Goal: Communication & Community: Answer question/provide support

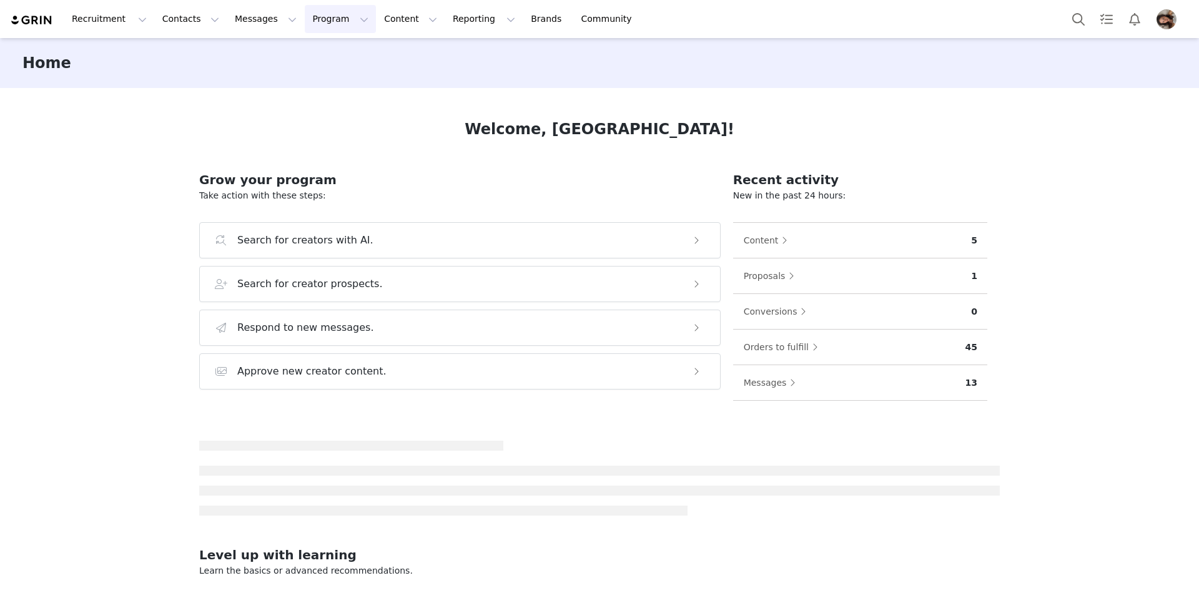
click at [317, 23] on button "Program Program" at bounding box center [340, 19] width 71 height 28
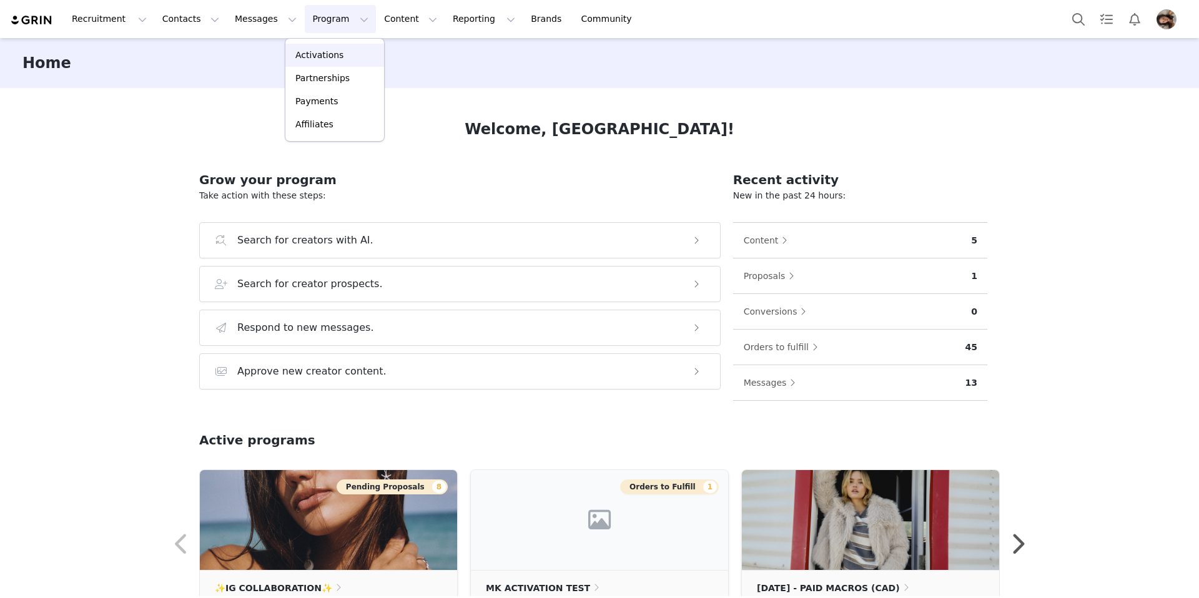
click at [310, 54] on p "Activations" at bounding box center [319, 55] width 48 height 13
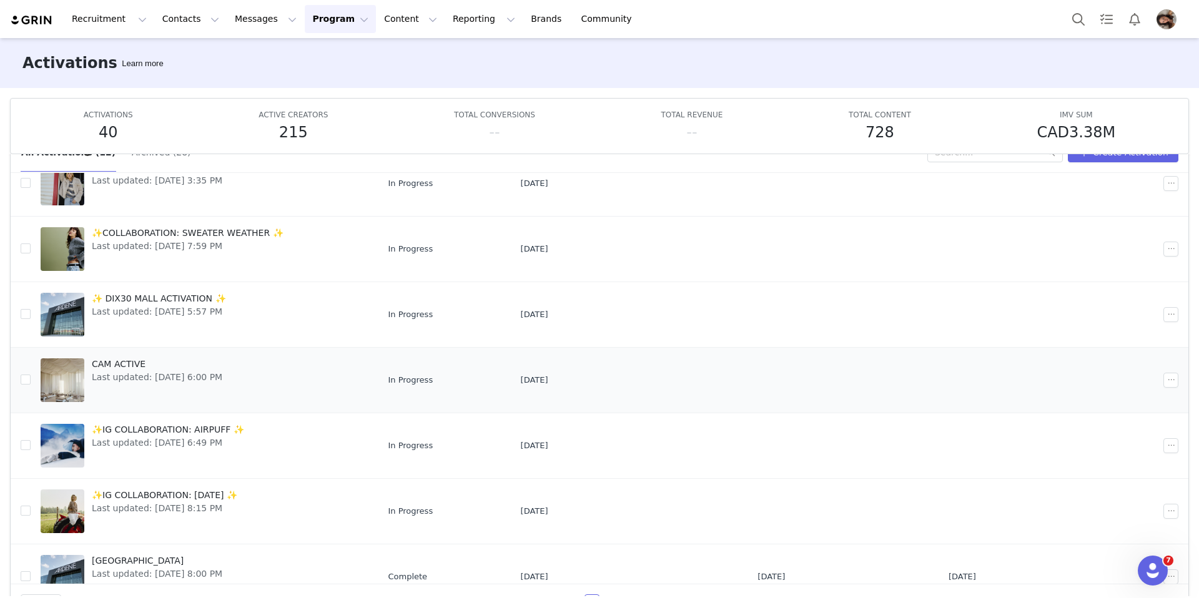
scroll to position [117, 0]
click at [135, 495] on span "✨IG COLLABORATION: FIELD DAY ✨" at bounding box center [165, 496] width 146 height 13
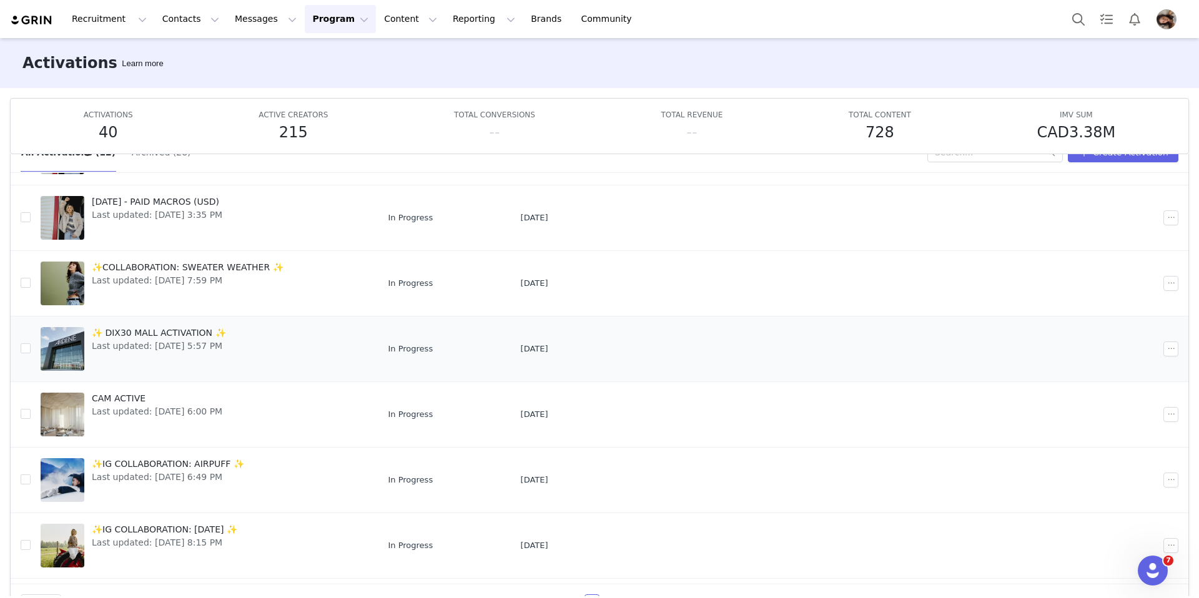
scroll to position [67, 0]
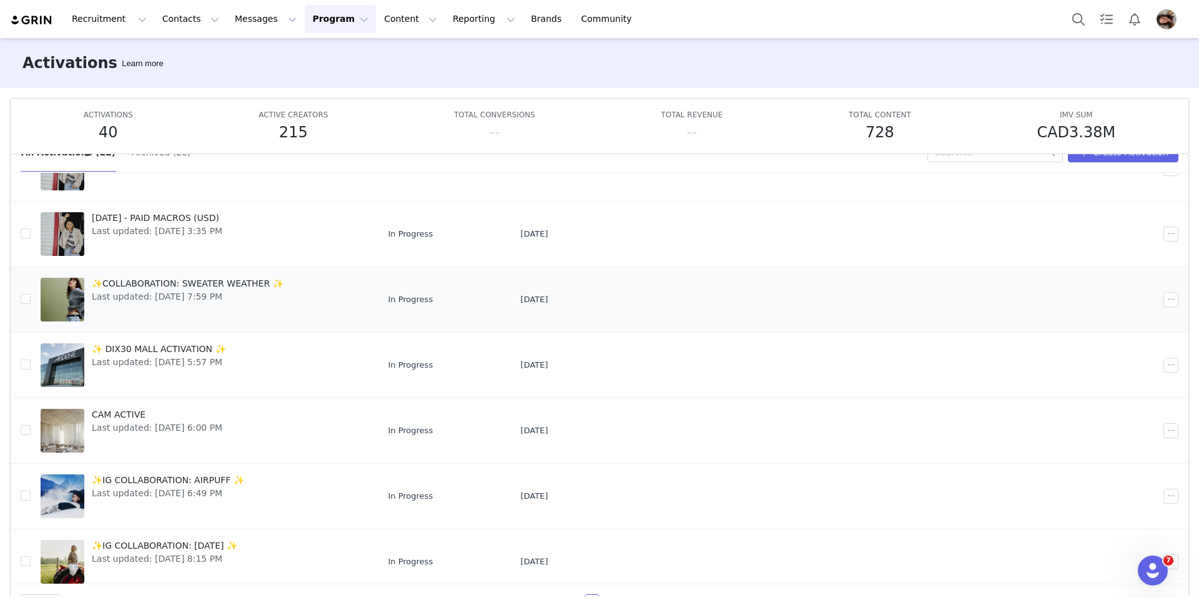
click at [182, 306] on div "✨COLLABORATION: SWEATER WEATHER ✨ Last updated: Sep 25, 2025 7:59 PM" at bounding box center [187, 300] width 207 height 50
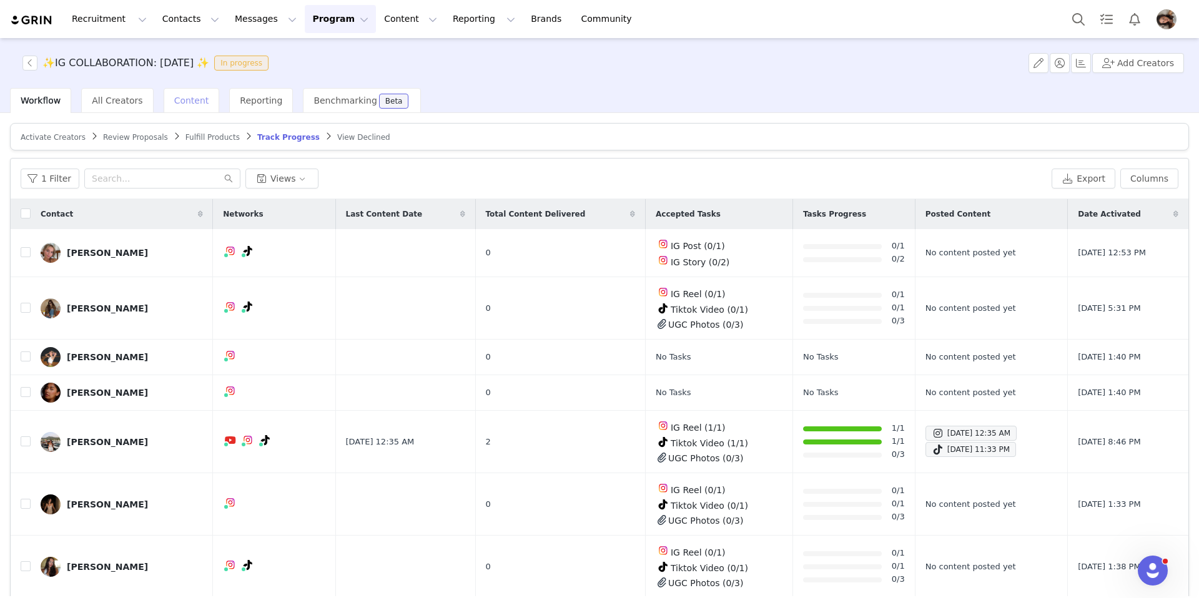
click at [181, 96] on span "Content" at bounding box center [191, 101] width 35 height 10
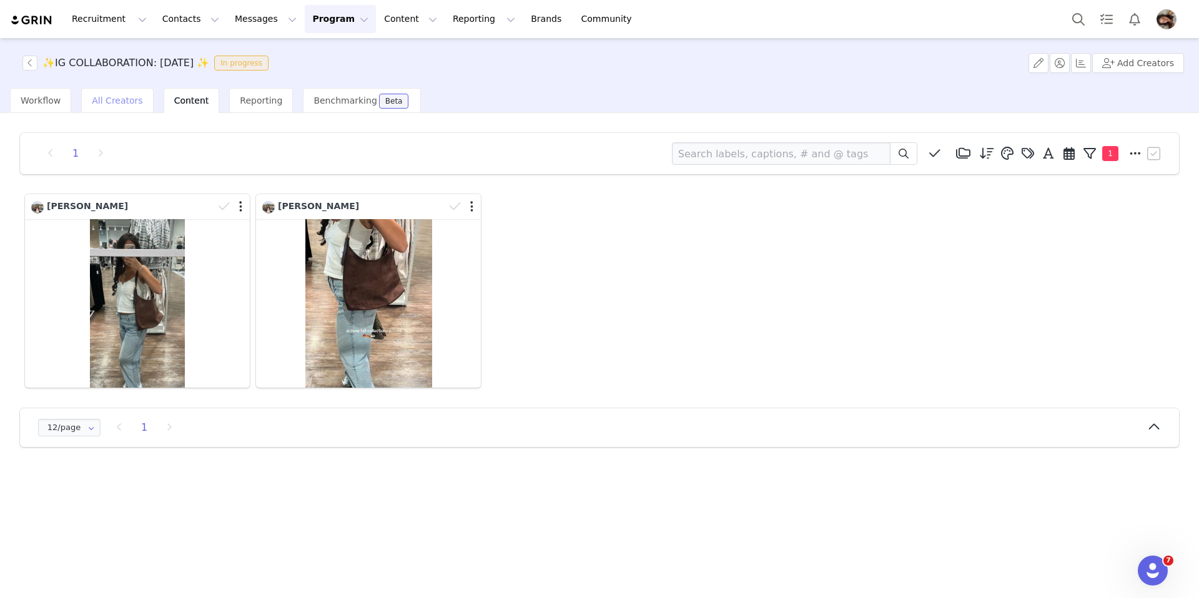
click at [99, 105] on span "All Creators" at bounding box center [117, 101] width 51 height 10
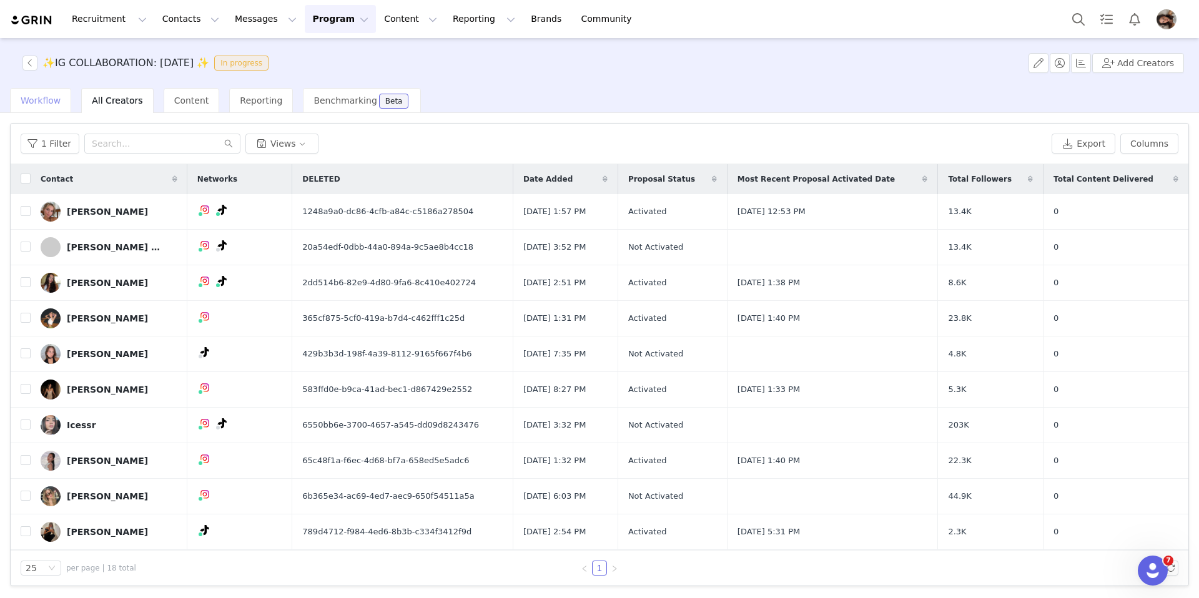
click at [60, 96] on div "Workflow" at bounding box center [40, 100] width 61 height 25
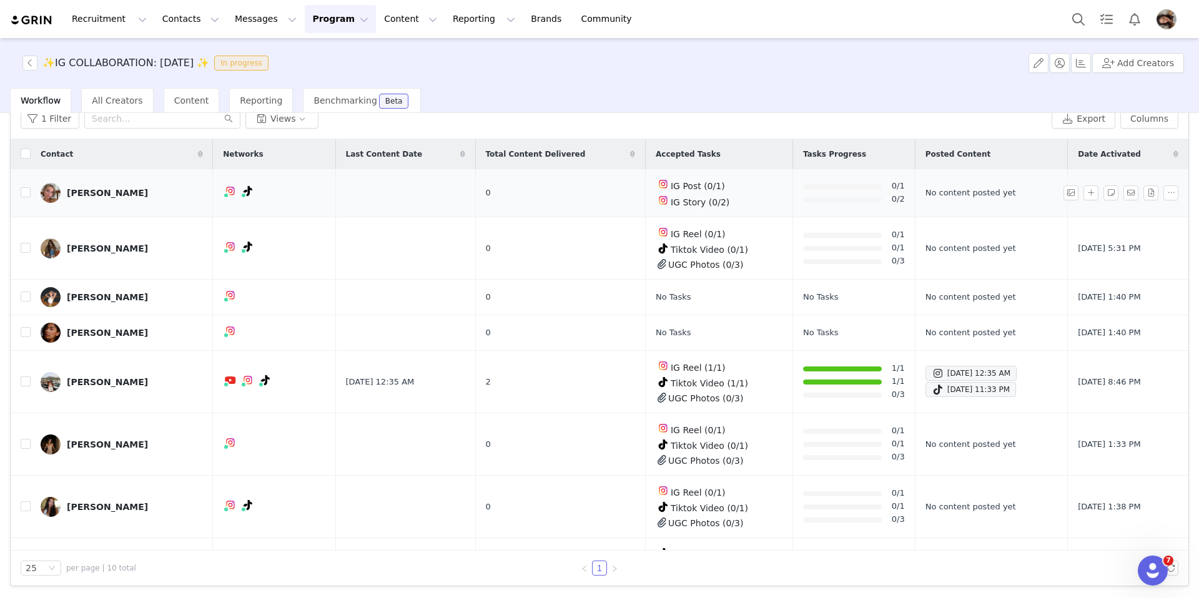
click at [60, 195] on img at bounding box center [51, 193] width 20 height 20
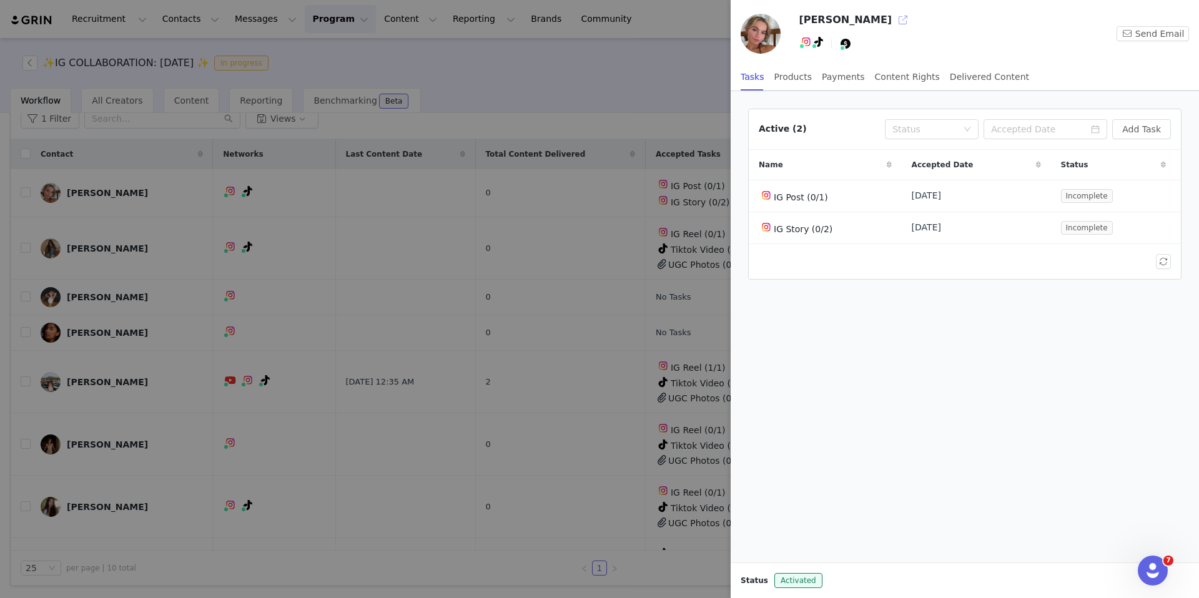
click at [893, 22] on button "button" at bounding box center [903, 20] width 20 height 20
click at [382, 231] on div at bounding box center [599, 299] width 1199 height 598
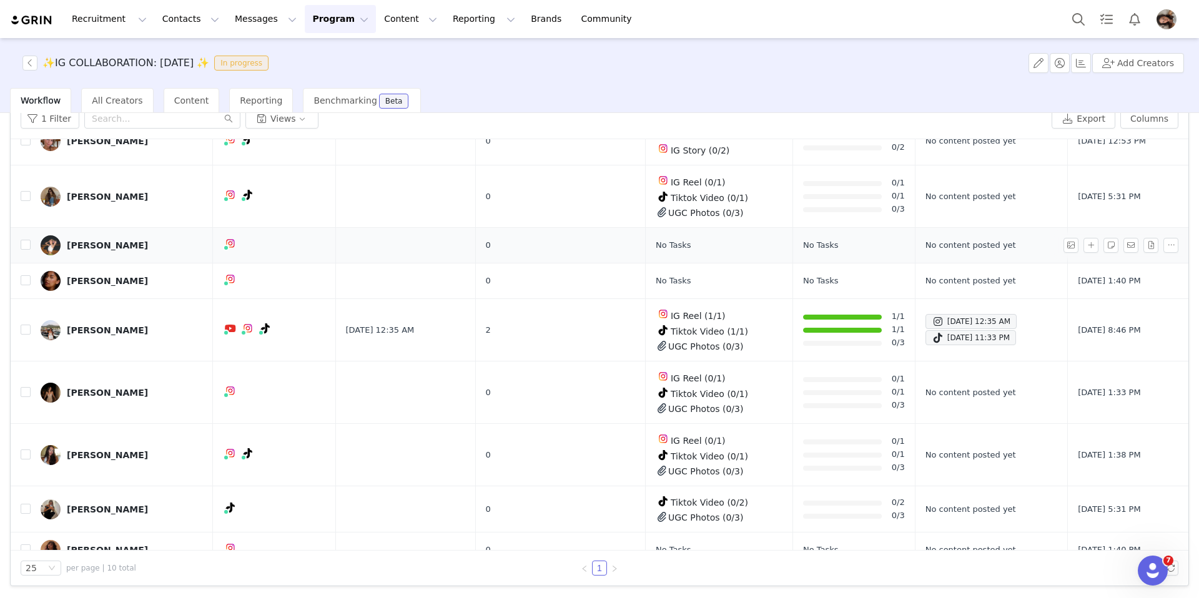
scroll to position [57, 0]
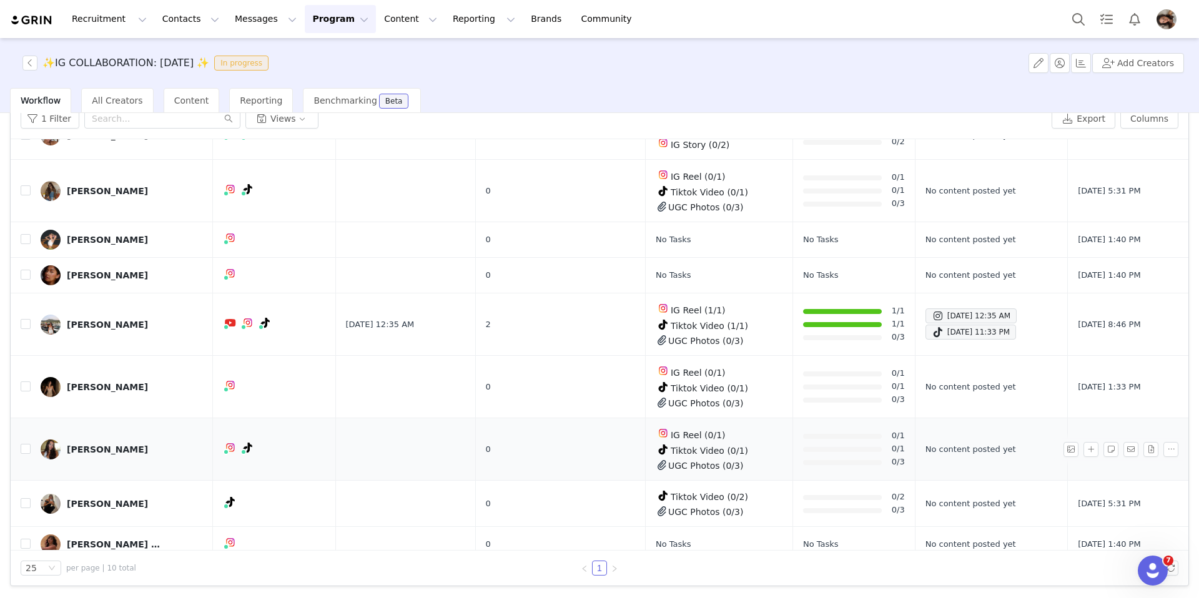
click at [53, 446] on img at bounding box center [51, 450] width 20 height 20
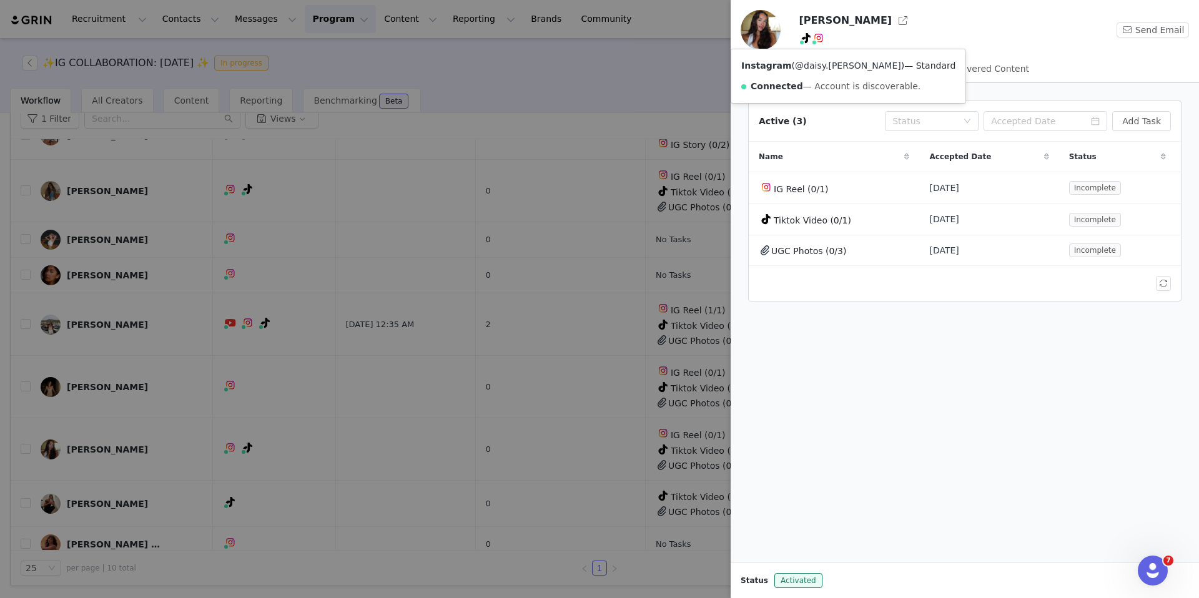
click at [823, 66] on link "@daisy.mcdermott" at bounding box center [848, 66] width 106 height 10
click at [239, 317] on div at bounding box center [599, 299] width 1199 height 598
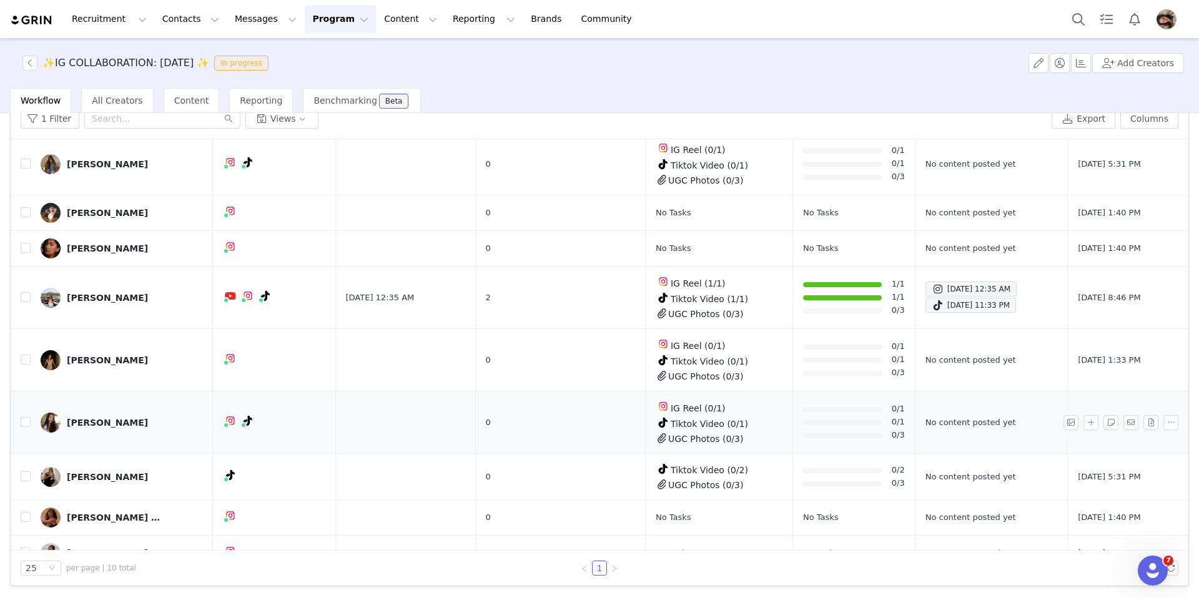
scroll to position [102, 0]
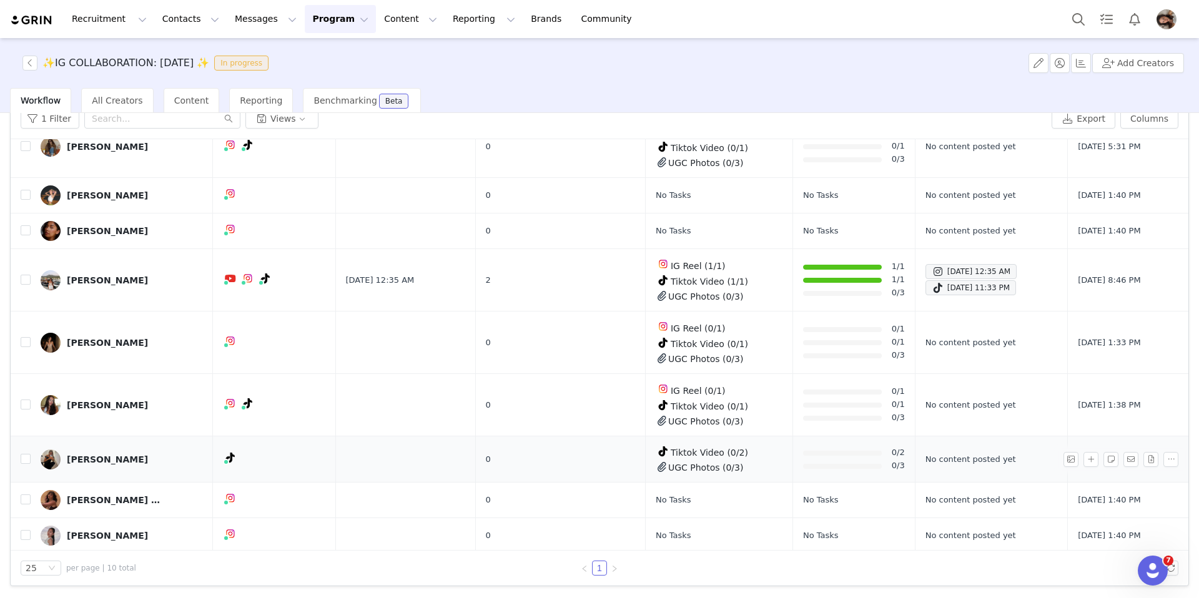
click at [53, 457] on img at bounding box center [51, 460] width 20 height 20
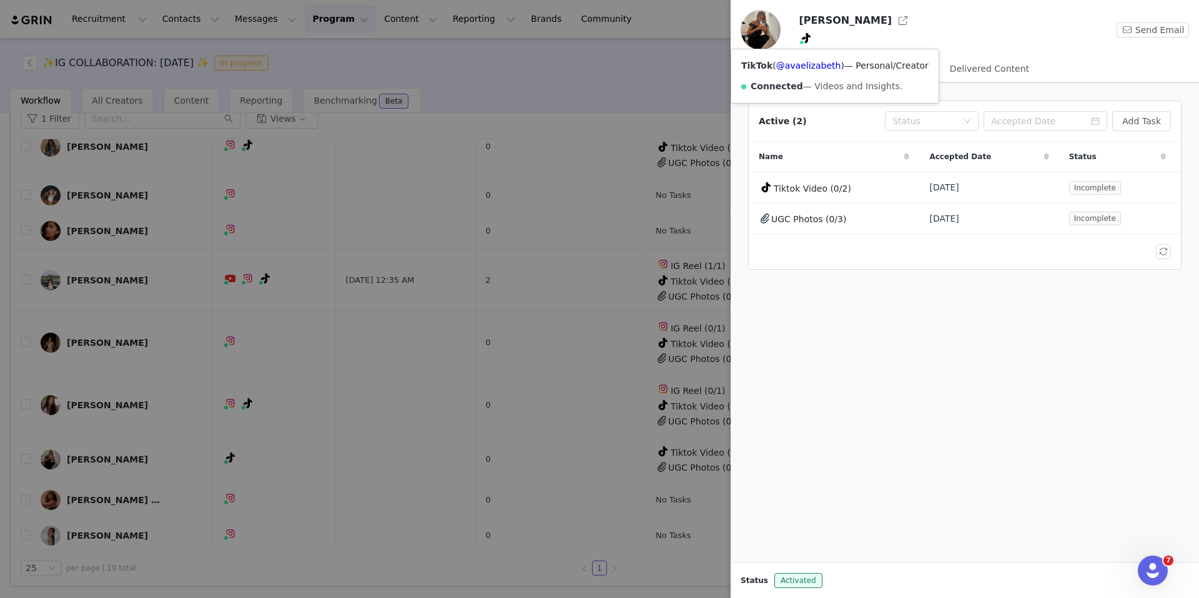
click at [814, 57] on div "TikTok ( @avaelizabeth ) — Personal/Creator Connected — Videos and Insights." at bounding box center [834, 76] width 207 height 54
click at [813, 67] on link "@avaelizabeth" at bounding box center [808, 66] width 65 height 10
click at [363, 202] on div at bounding box center [599, 299] width 1199 height 598
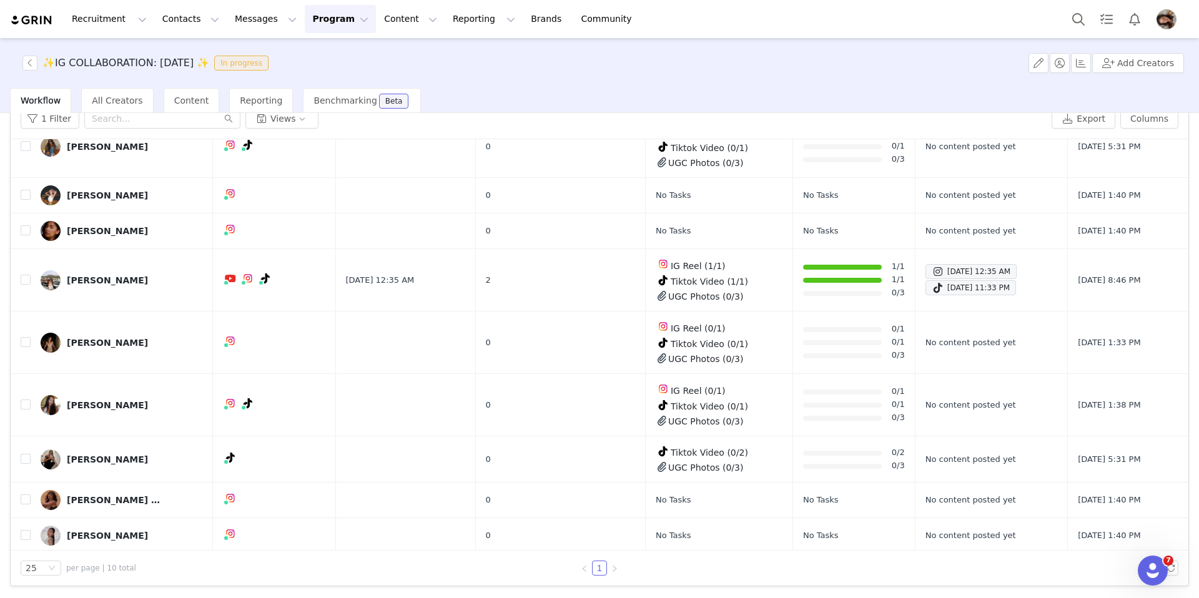
scroll to position [0, 0]
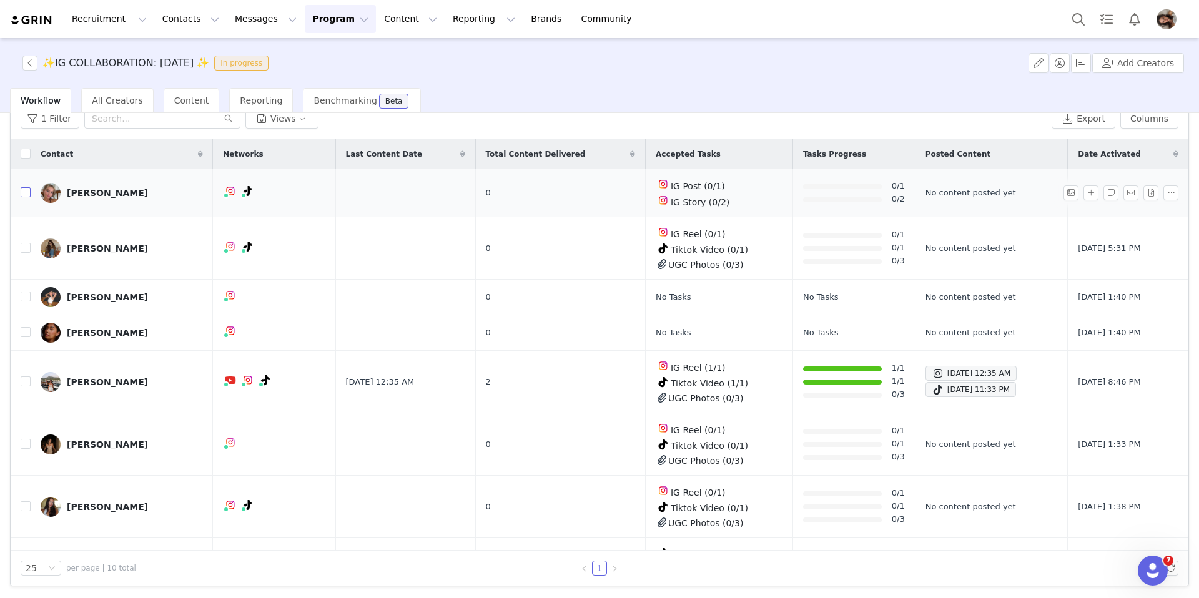
click at [25, 193] on input "checkbox" at bounding box center [26, 192] width 10 height 10
checkbox input "true"
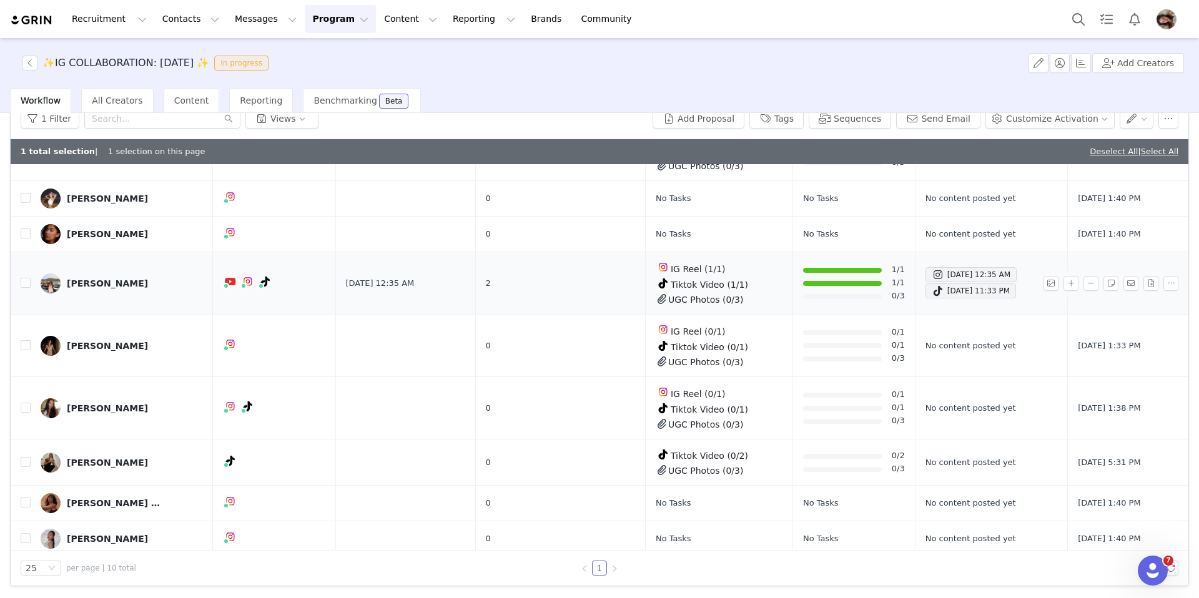
scroll to position [126, 0]
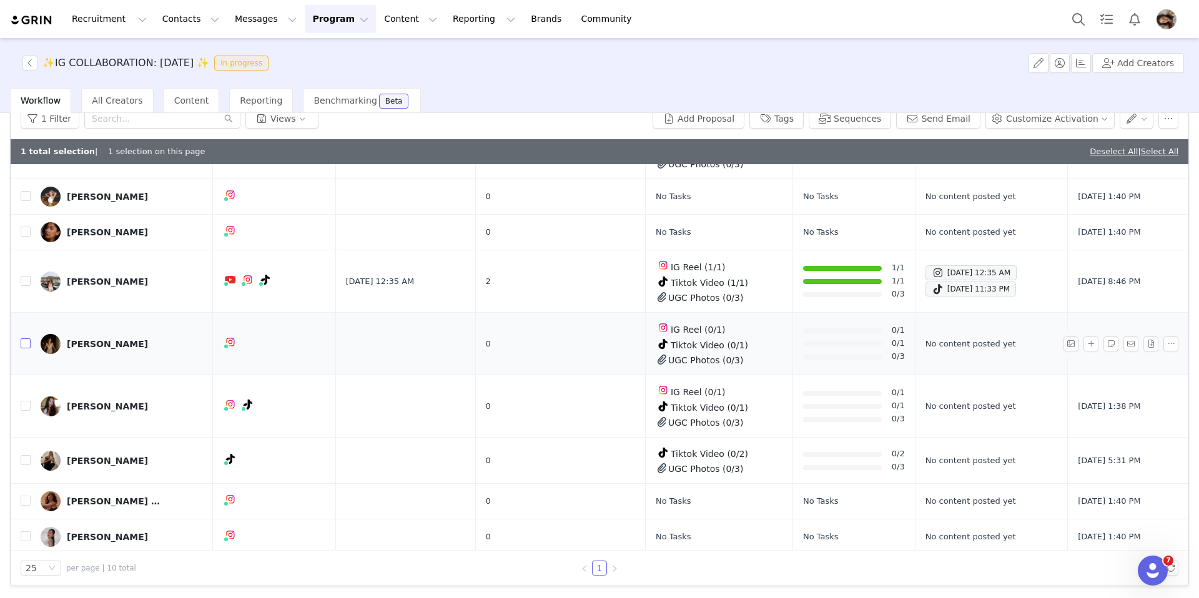
click at [24, 343] on input "checkbox" at bounding box center [26, 344] width 10 height 10
click at [25, 337] on label at bounding box center [26, 343] width 10 height 13
click at [25, 339] on input "checkbox" at bounding box center [26, 344] width 10 height 10
checkbox input "false"
click at [26, 403] on input "checkbox" at bounding box center [26, 406] width 10 height 10
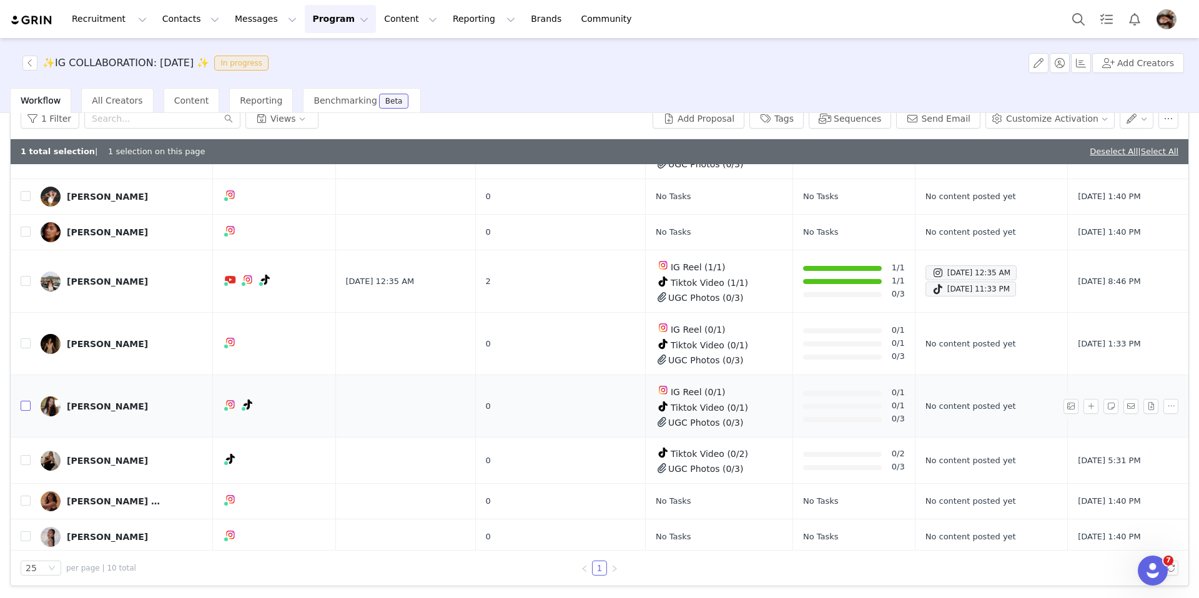
checkbox input "true"
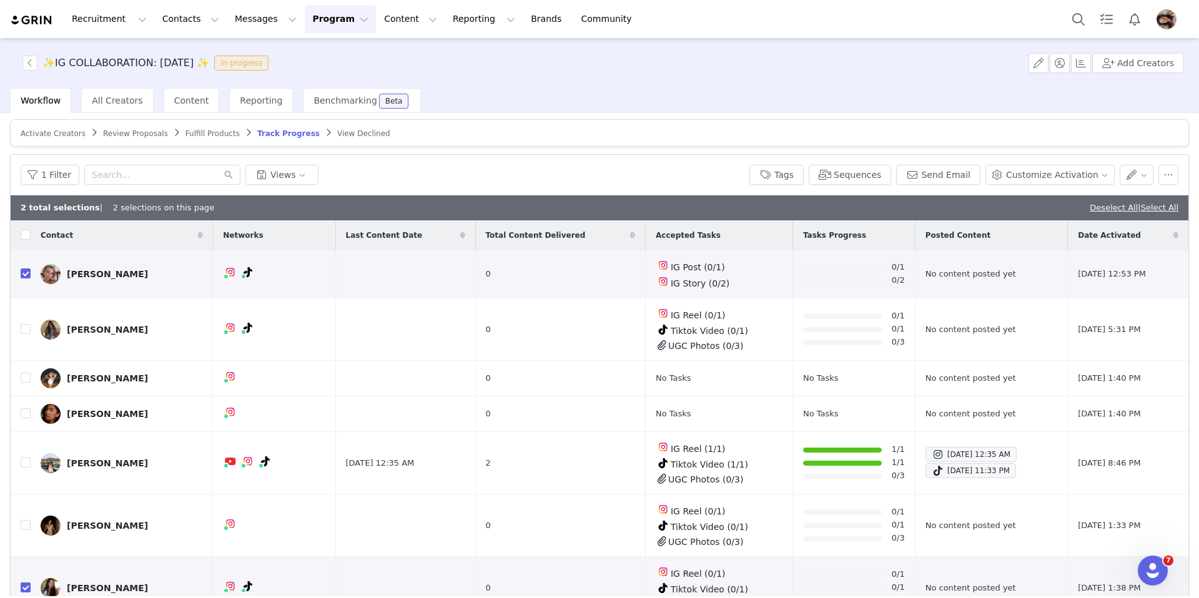
scroll to position [0, 0]
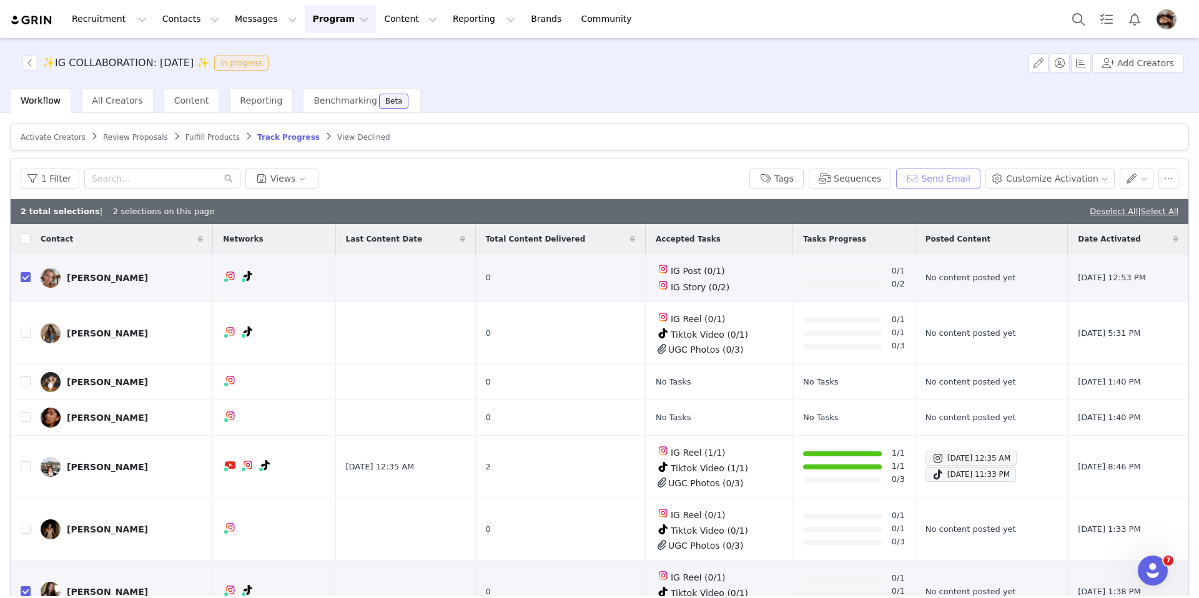
click at [946, 180] on button "Send Email" at bounding box center [938, 179] width 84 height 20
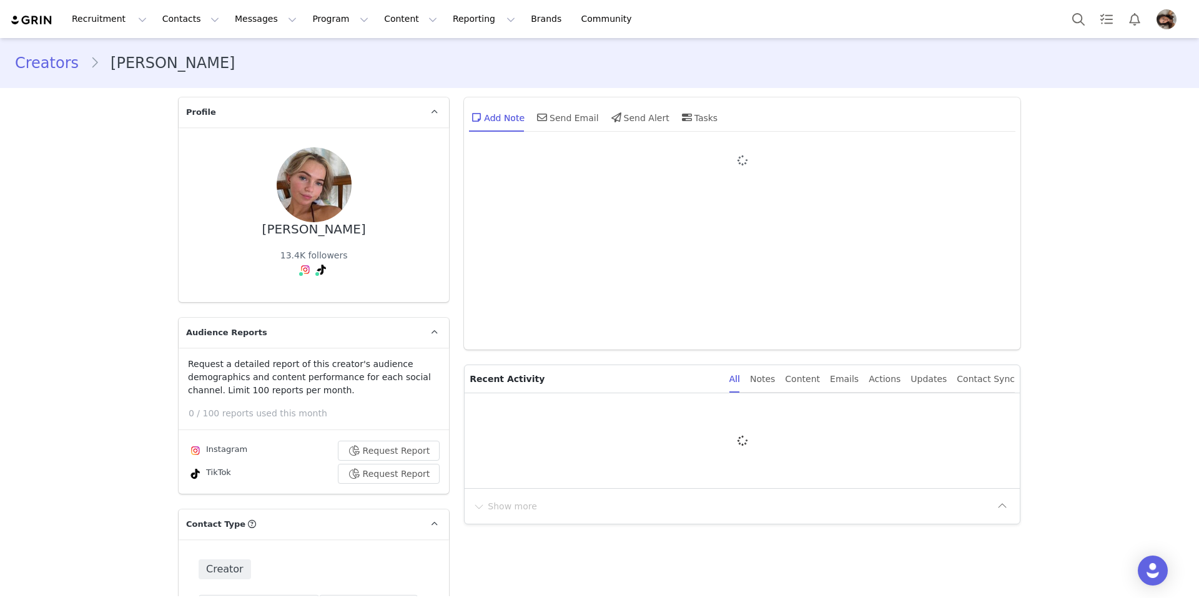
type input "+1 (Canada)"
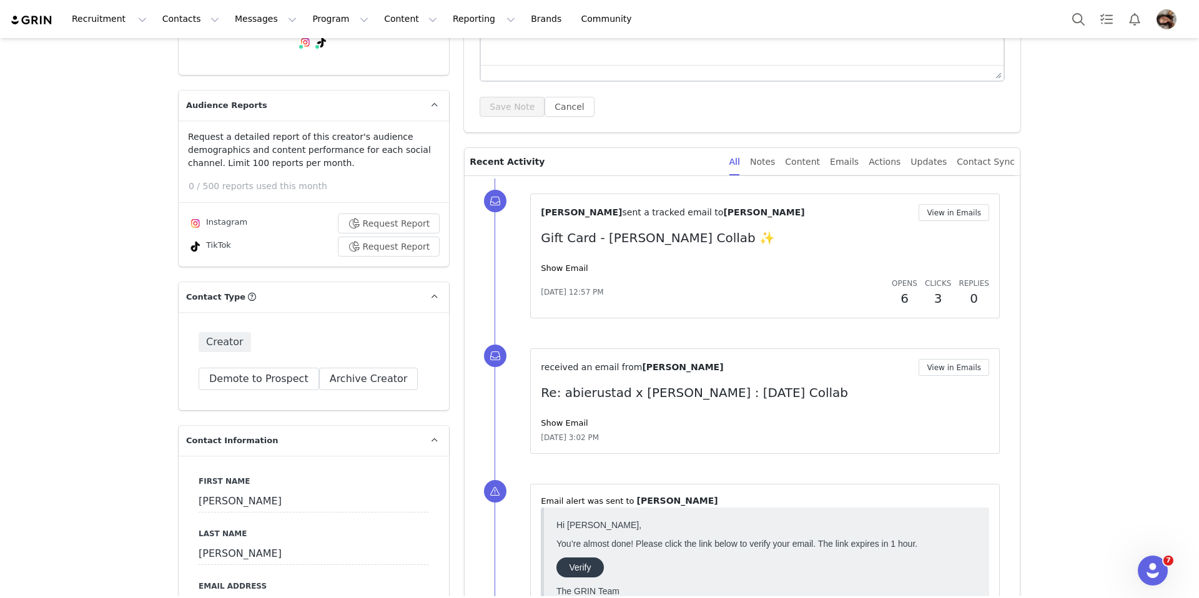
scroll to position [228, 0]
drag, startPoint x: 206, startPoint y: 222, endPoint x: 195, endPoint y: 222, distance: 11.2
click at [205, 222] on div "Instagram" at bounding box center [217, 222] width 59 height 15
click at [194, 222] on img at bounding box center [195, 223] width 10 height 10
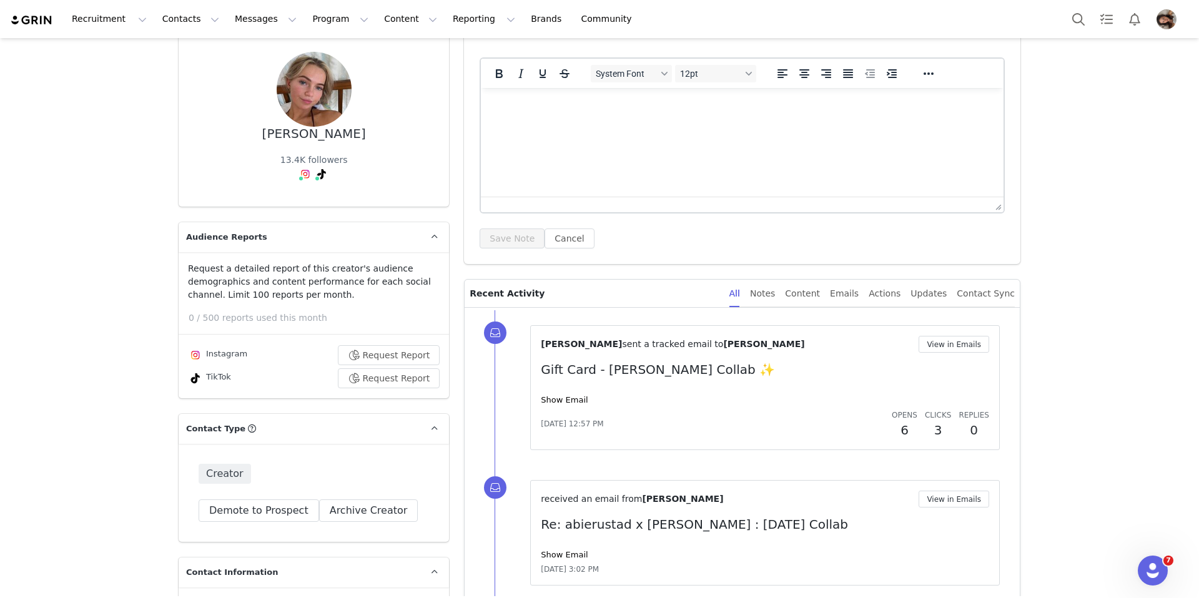
scroll to position [86, 0]
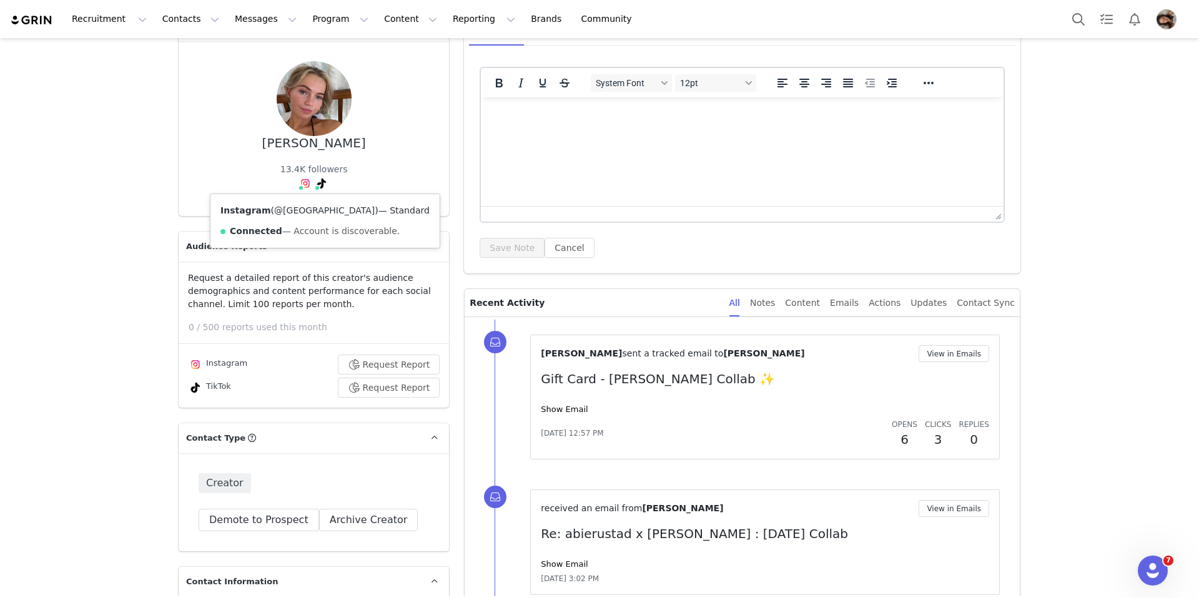
click at [300, 212] on link "@abierustad" at bounding box center [324, 210] width 101 height 10
click at [804, 303] on div "Content" at bounding box center [802, 303] width 35 height 28
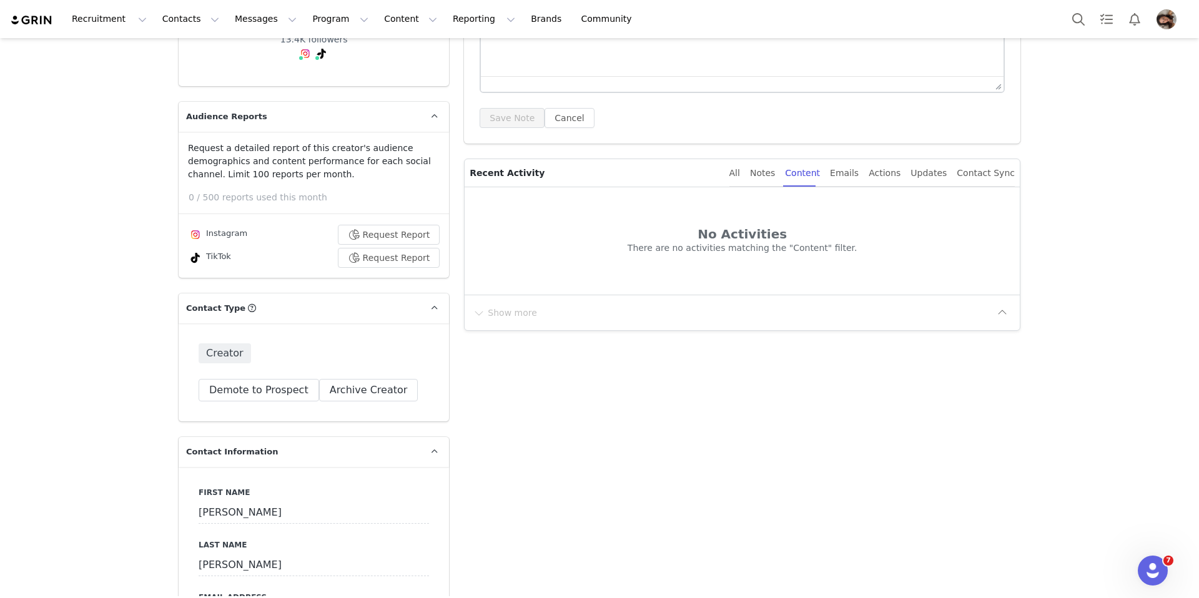
scroll to position [216, 0]
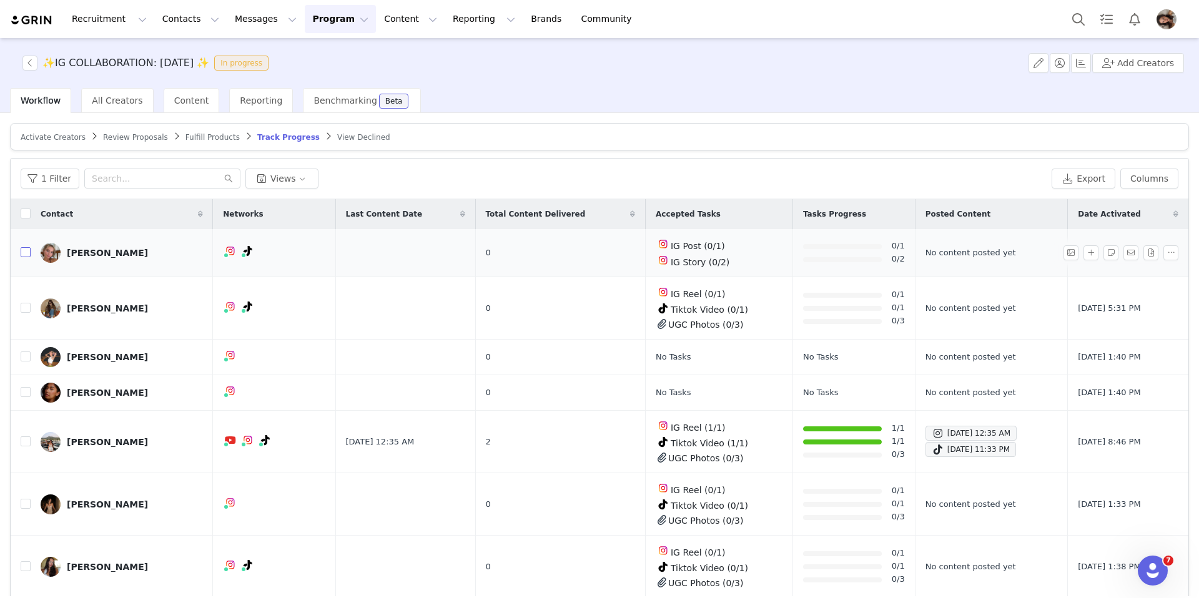
click at [27, 254] on input "checkbox" at bounding box center [26, 252] width 10 height 10
checkbox input "true"
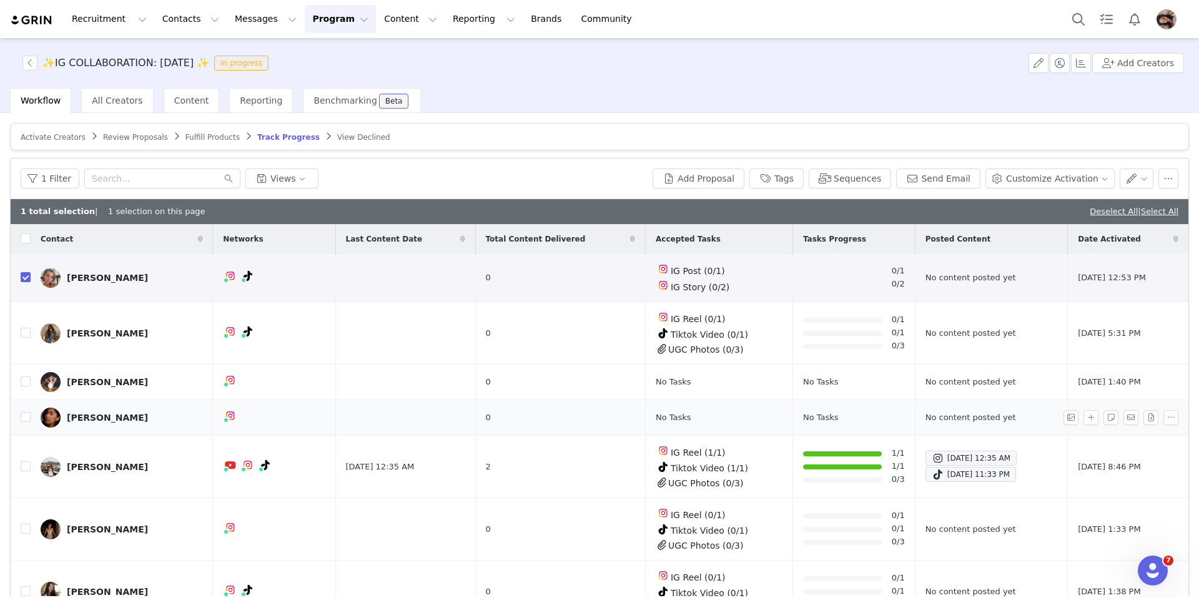
scroll to position [76, 0]
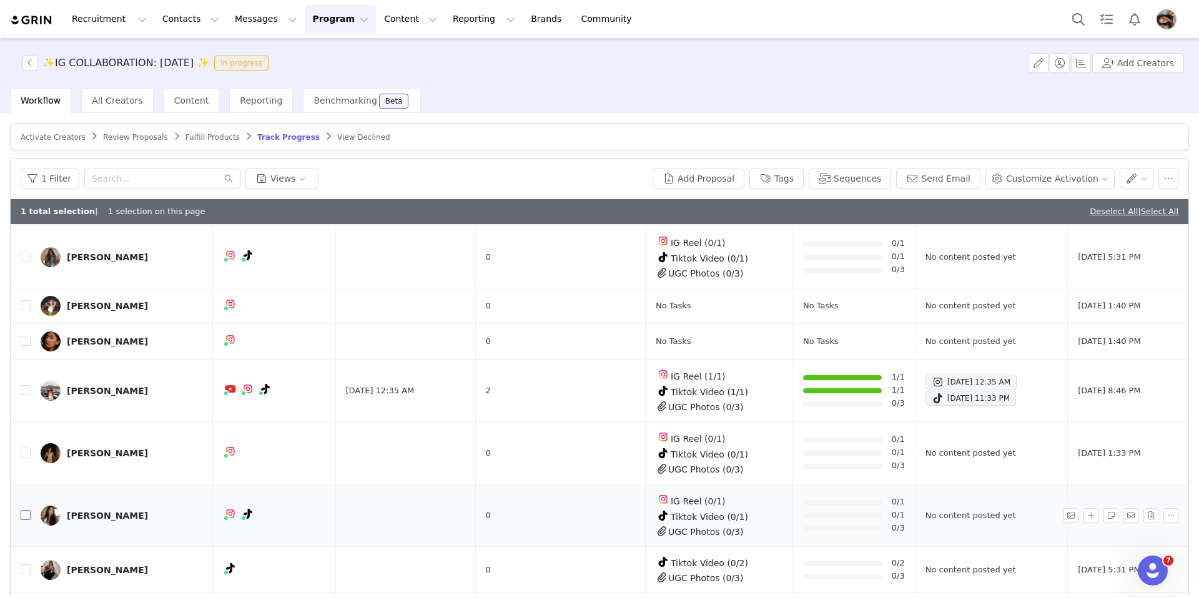
click at [27, 357] on input "checkbox" at bounding box center [26, 515] width 10 height 10
checkbox input "true"
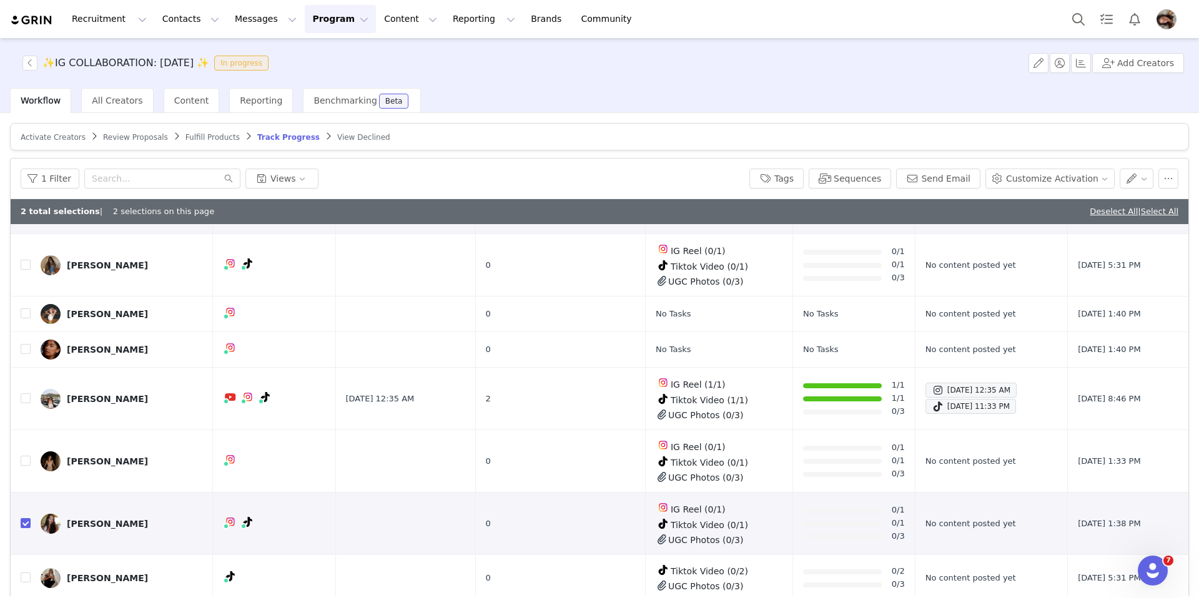
scroll to position [0, 0]
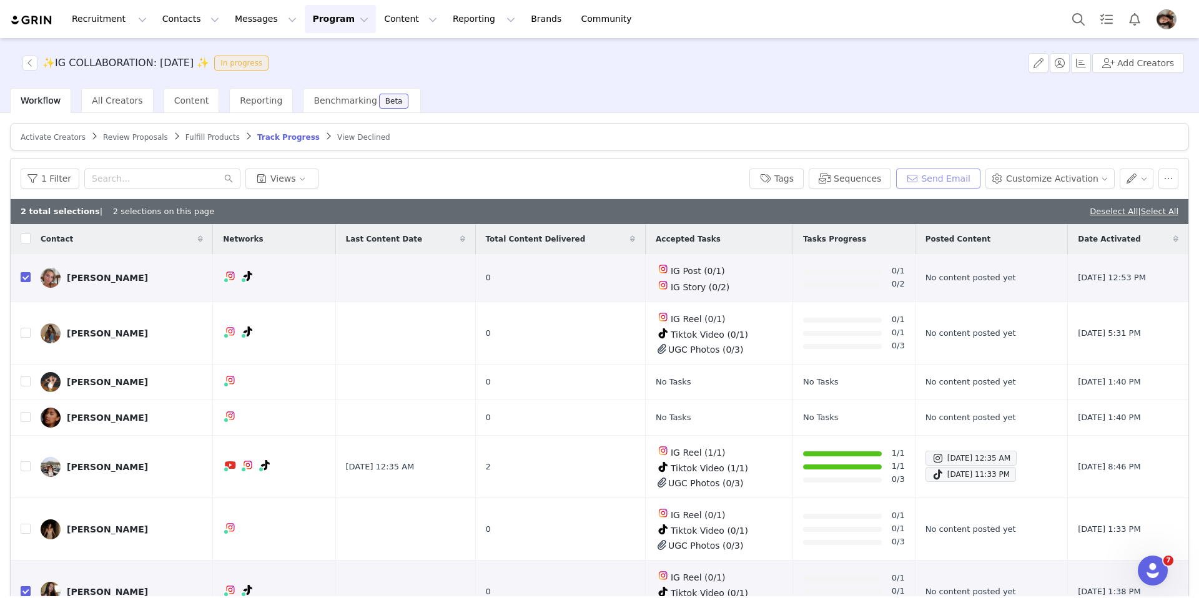
click at [483, 179] on button "Send Email" at bounding box center [938, 179] width 84 height 20
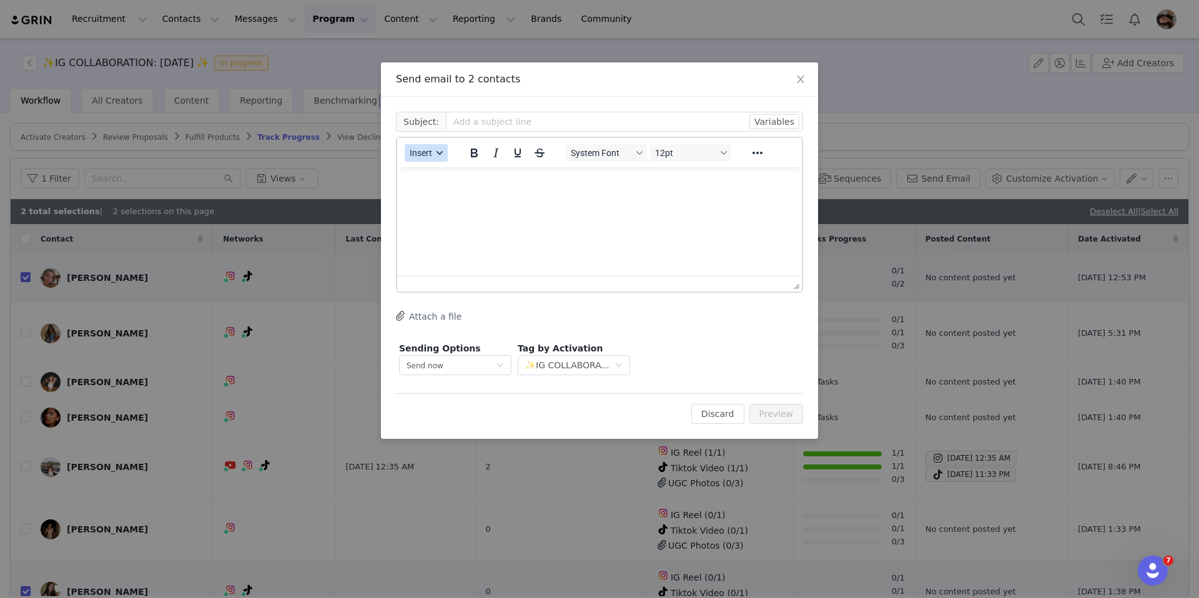
click at [427, 148] on span "Insert" at bounding box center [421, 153] width 22 height 10
click at [442, 175] on div "Insert Template" at bounding box center [471, 174] width 112 height 15
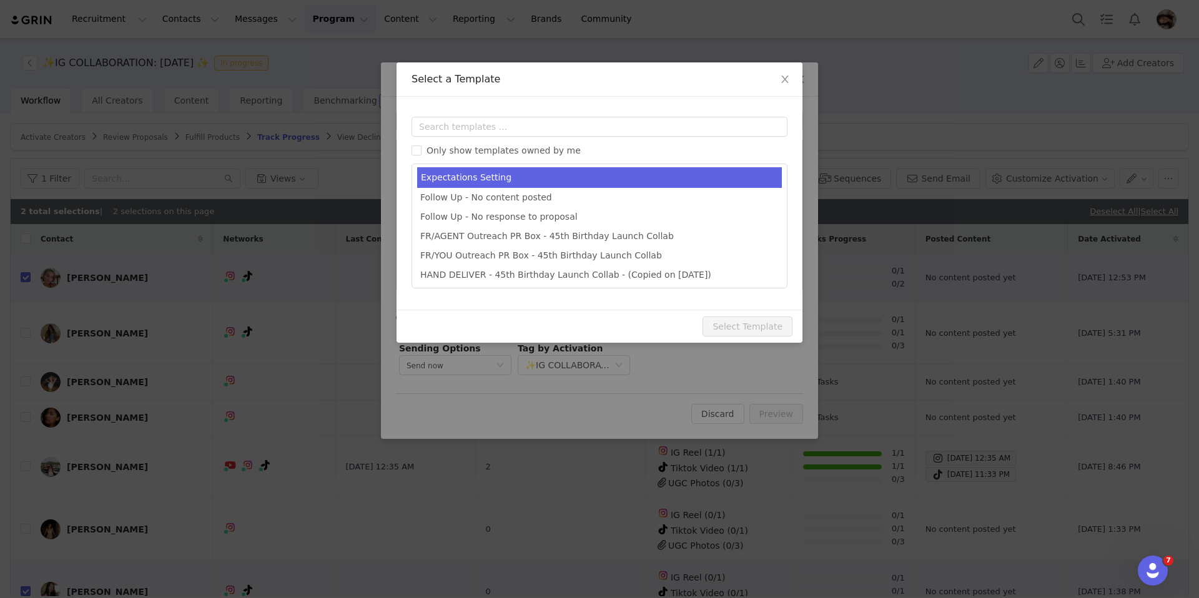
scroll to position [202, 0]
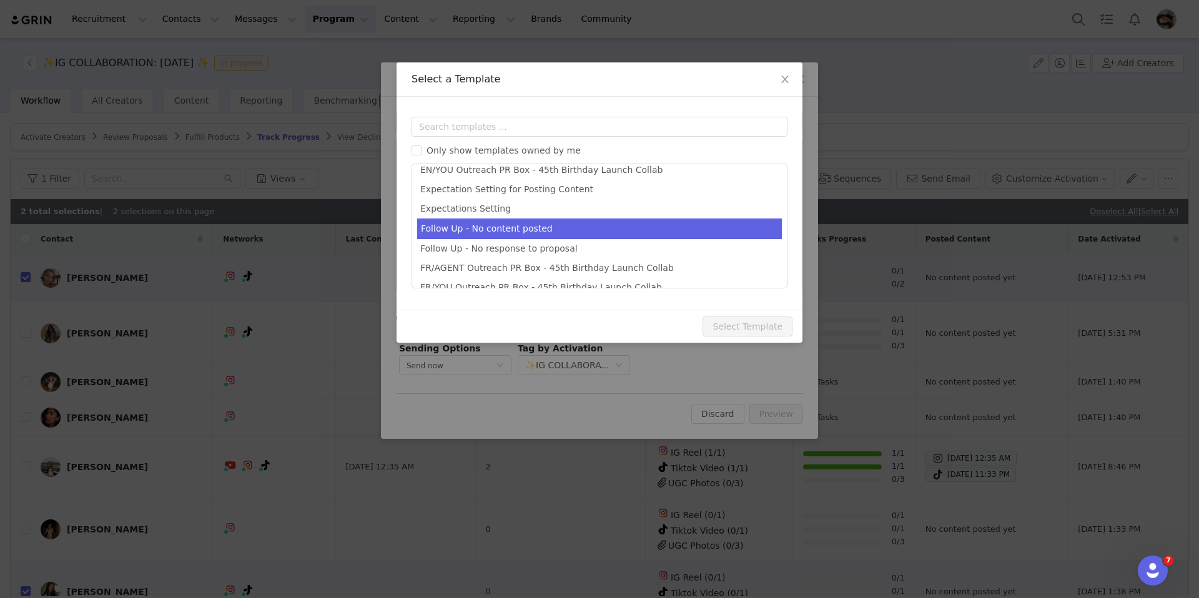
click at [483, 229] on li "Follow Up - No content posted" at bounding box center [599, 229] width 365 height 21
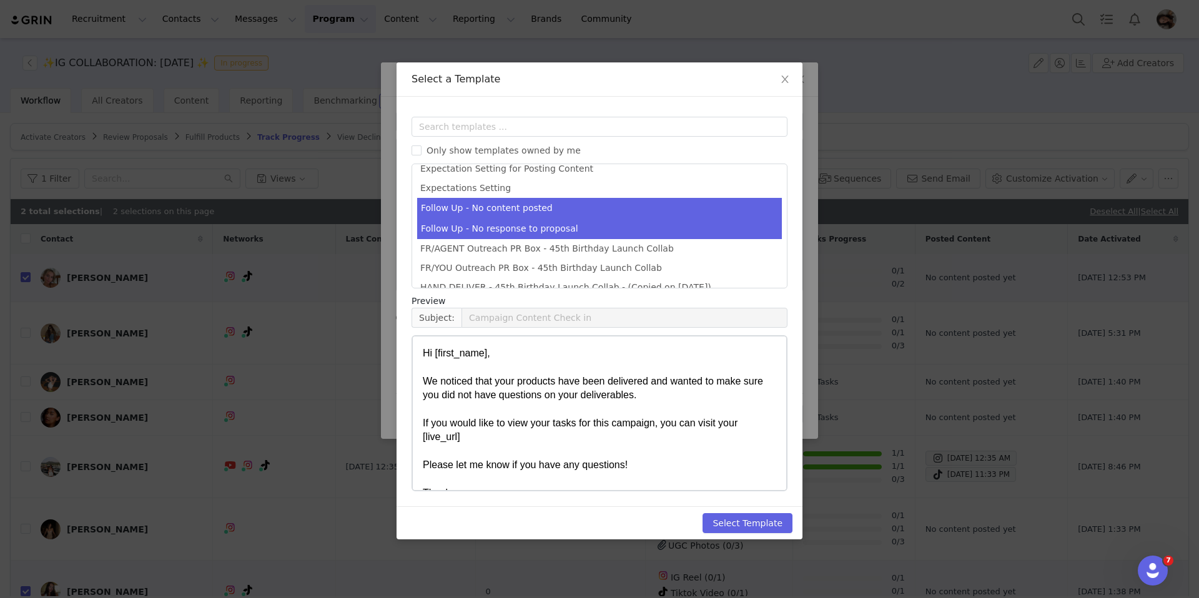
scroll to position [224, 0]
click at [483, 234] on li "Follow Up - No response to proposal" at bounding box center [599, 227] width 365 height 21
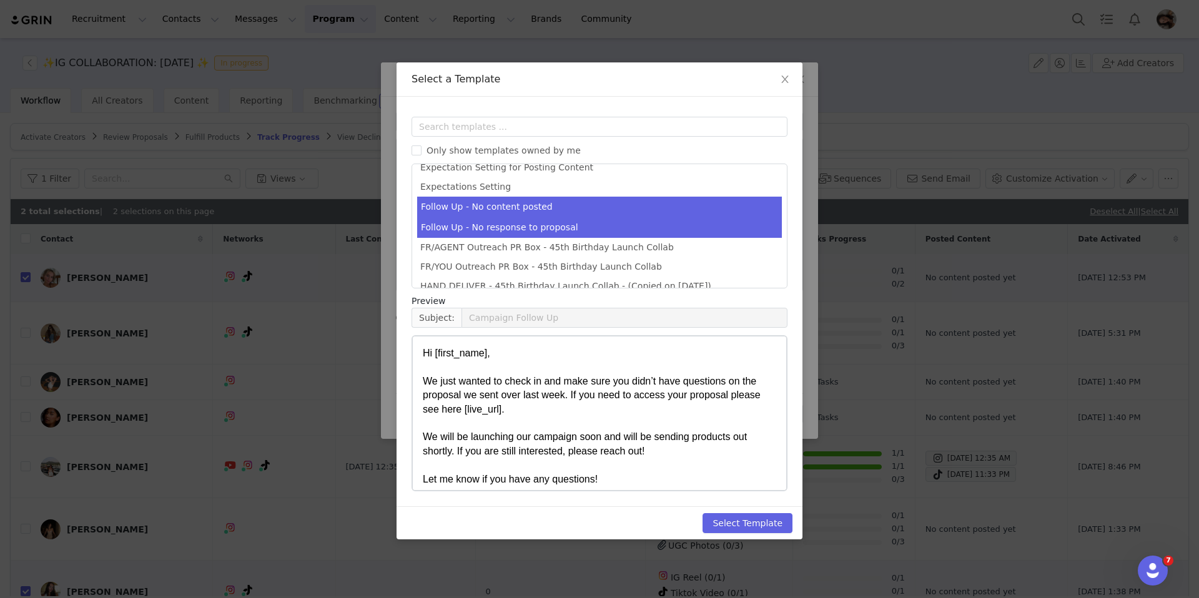
click at [483, 212] on li "Follow Up - No content posted" at bounding box center [599, 207] width 365 height 21
type input "Campaign Content Check in"
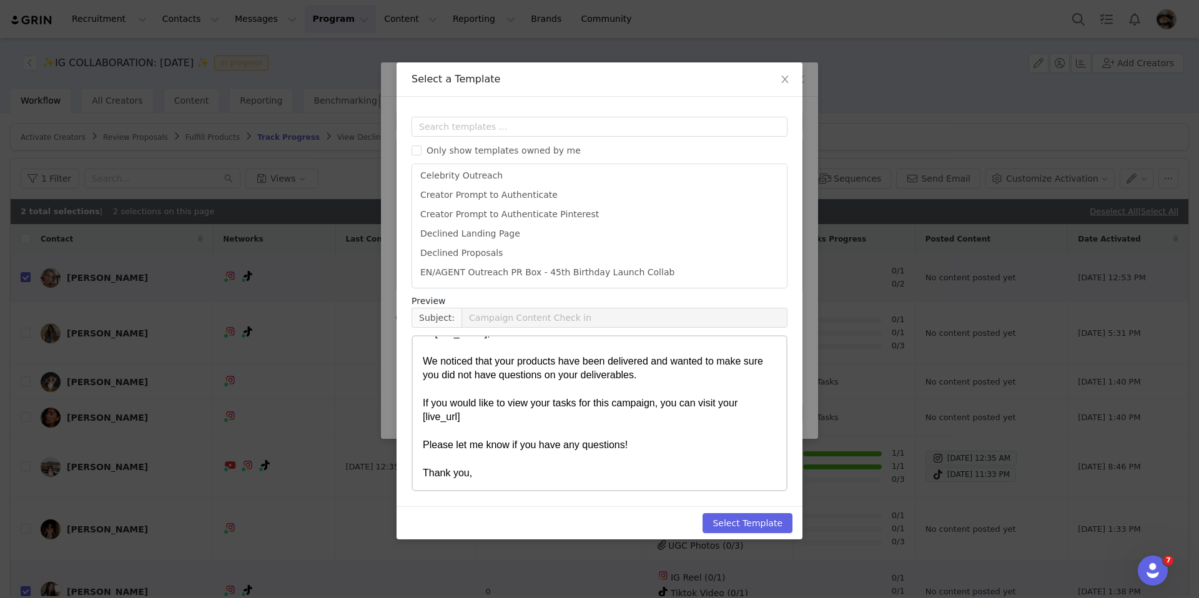
scroll to position [0, 0]
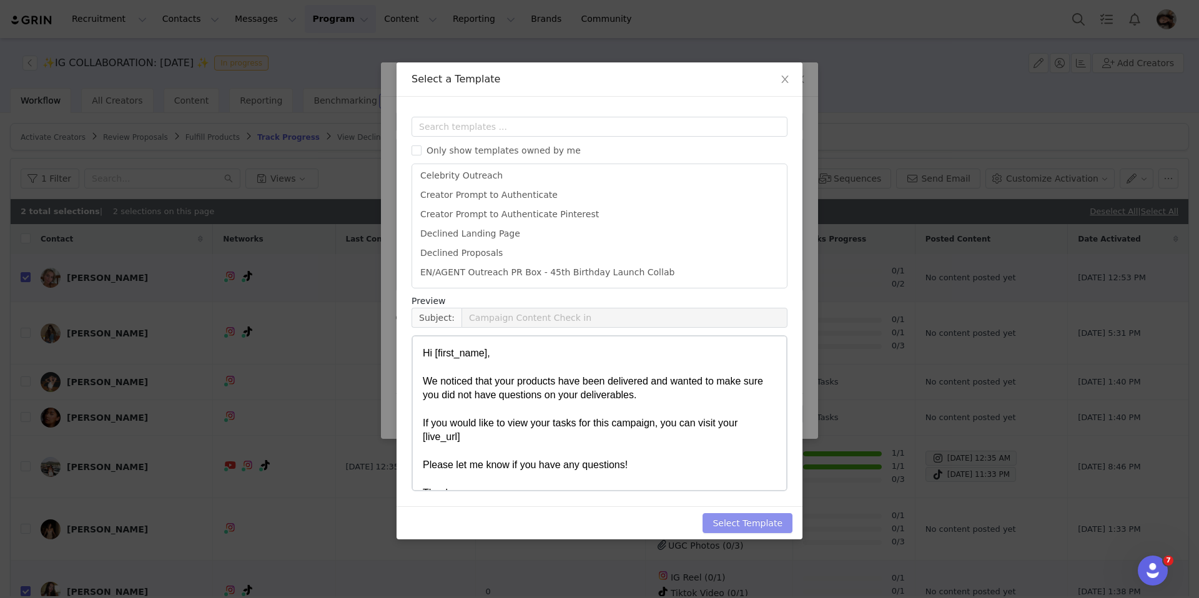
click at [483, 357] on button "Select Template" at bounding box center [748, 523] width 90 height 20
type input "Campaign Content Check in"
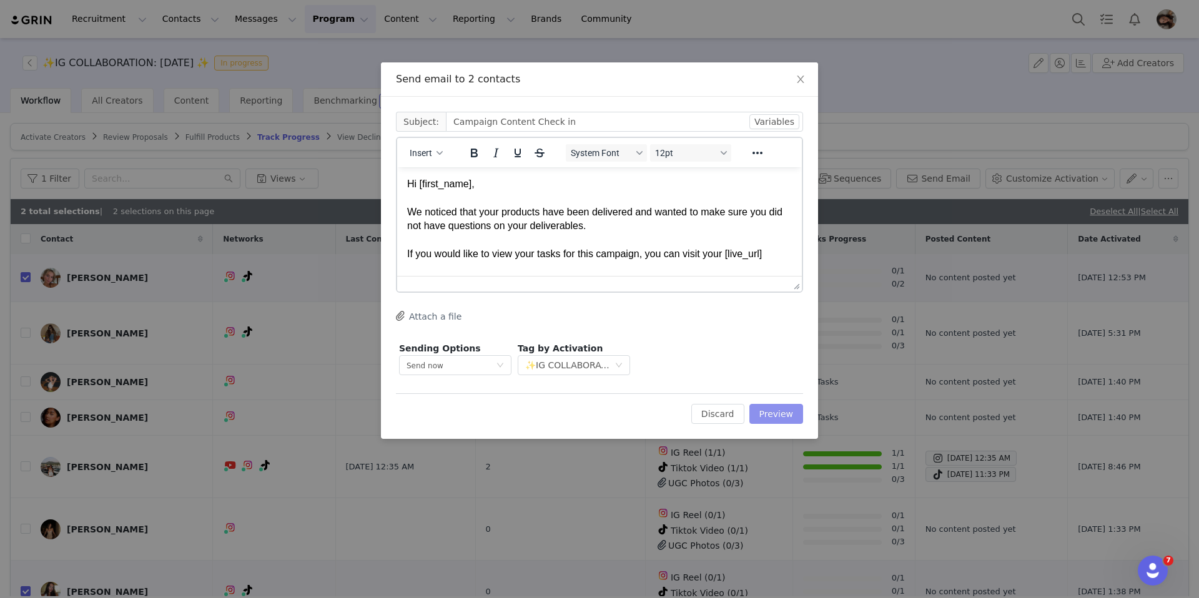
click at [483, 357] on button "Preview" at bounding box center [776, 414] width 54 height 20
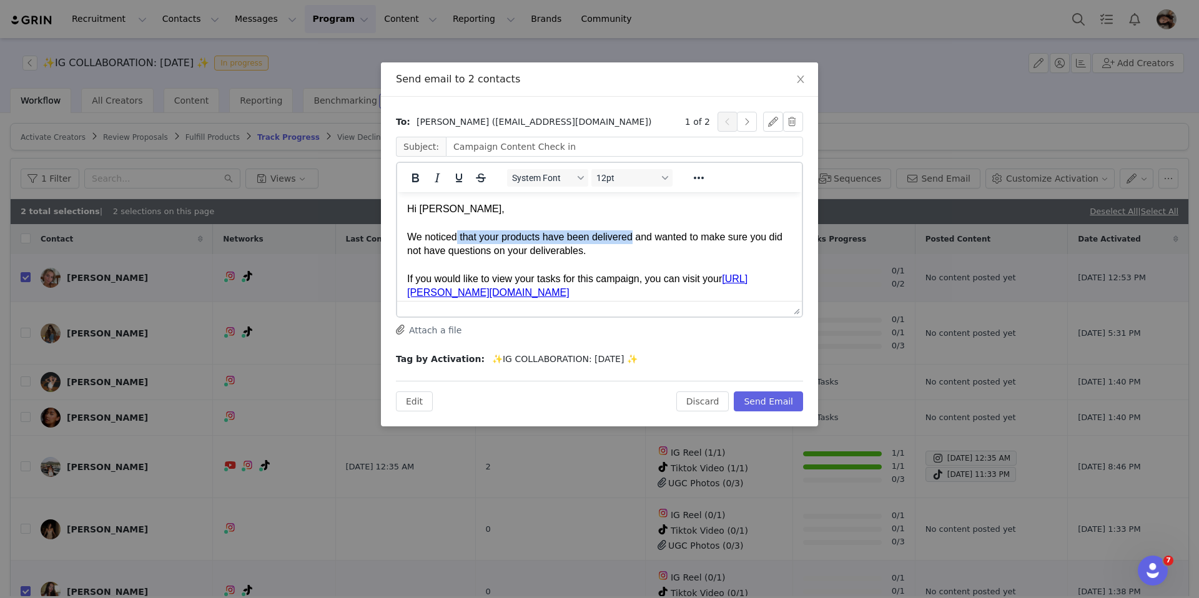
drag, startPoint x: 637, startPoint y: 237, endPoint x: 460, endPoint y: 242, distance: 177.5
click at [459, 242] on p "Hi Abigail, We noticed that your products have been delivered and wanted to mak…" at bounding box center [599, 279] width 385 height 154
click at [442, 217] on p "Hi Abigail, We noticed bla bla and wanted to make sure you did not have questio…" at bounding box center [599, 279] width 385 height 154
click at [418, 357] on button "Edit" at bounding box center [414, 402] width 37 height 20
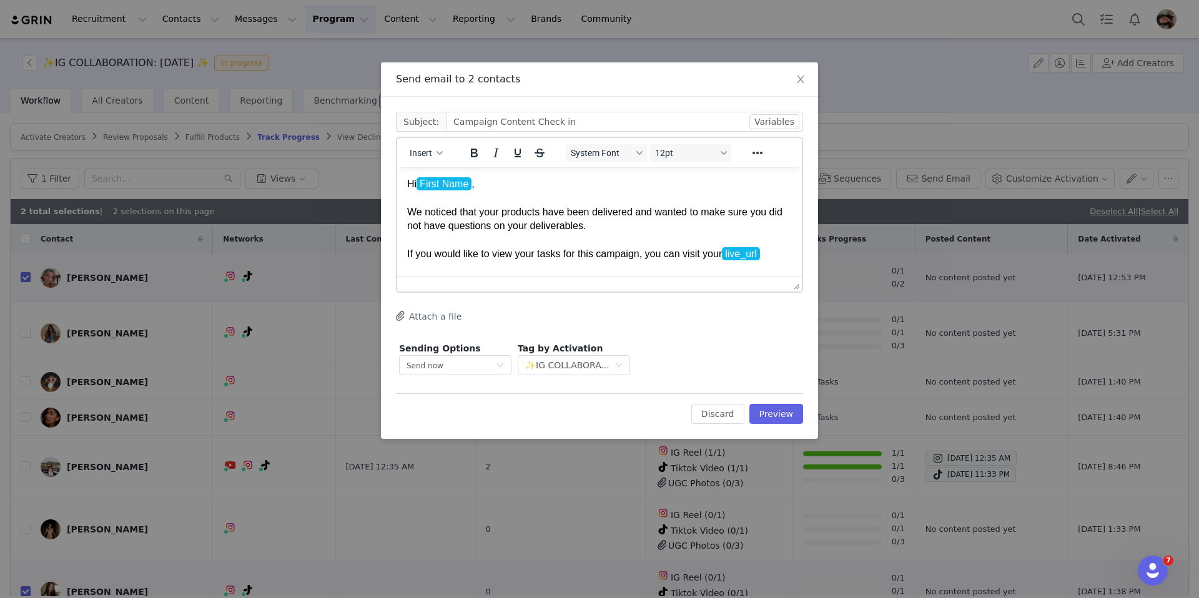
drag, startPoint x: 406, startPoint y: 184, endPoint x: 789, endPoint y: 465, distance: 474.9
click at [483, 327] on html "Hi First Name , We noticed that your products have been delivered and wanted to…" at bounding box center [599, 247] width 405 height 160
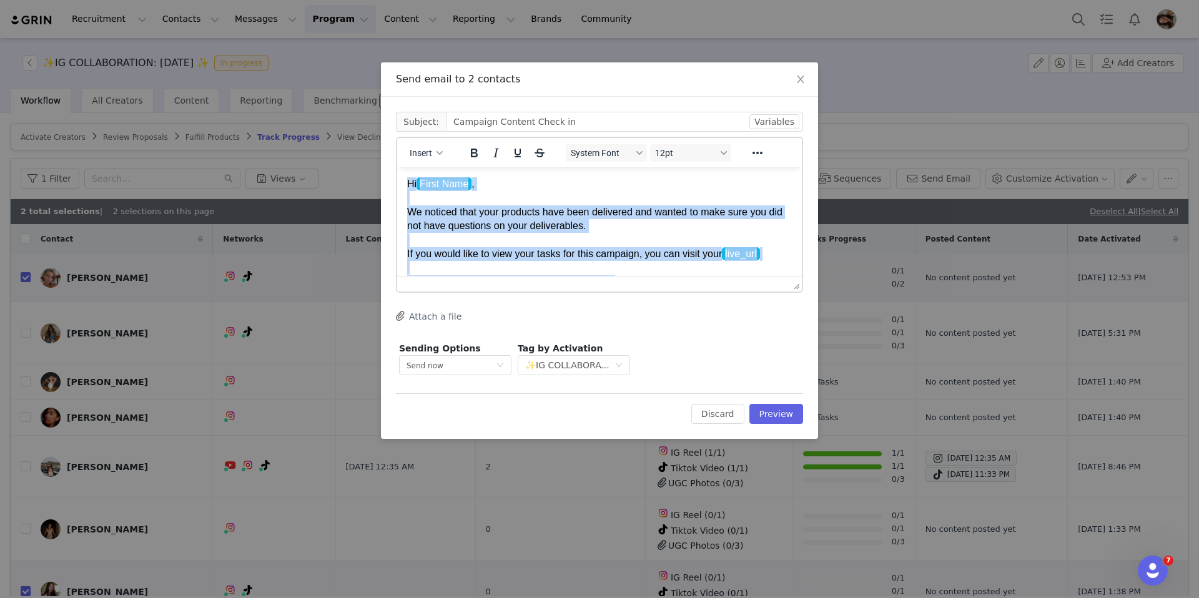
drag, startPoint x: 460, startPoint y: 260, endPoint x: 371, endPoint y: 46, distance: 231.9
click at [397, 167] on html "Hi First Name , We noticed that your products have been delivered and wanted to…" at bounding box center [599, 247] width 405 height 160
copy p "Hi First Name , We noticed that your products have been delivered and wanted to…"
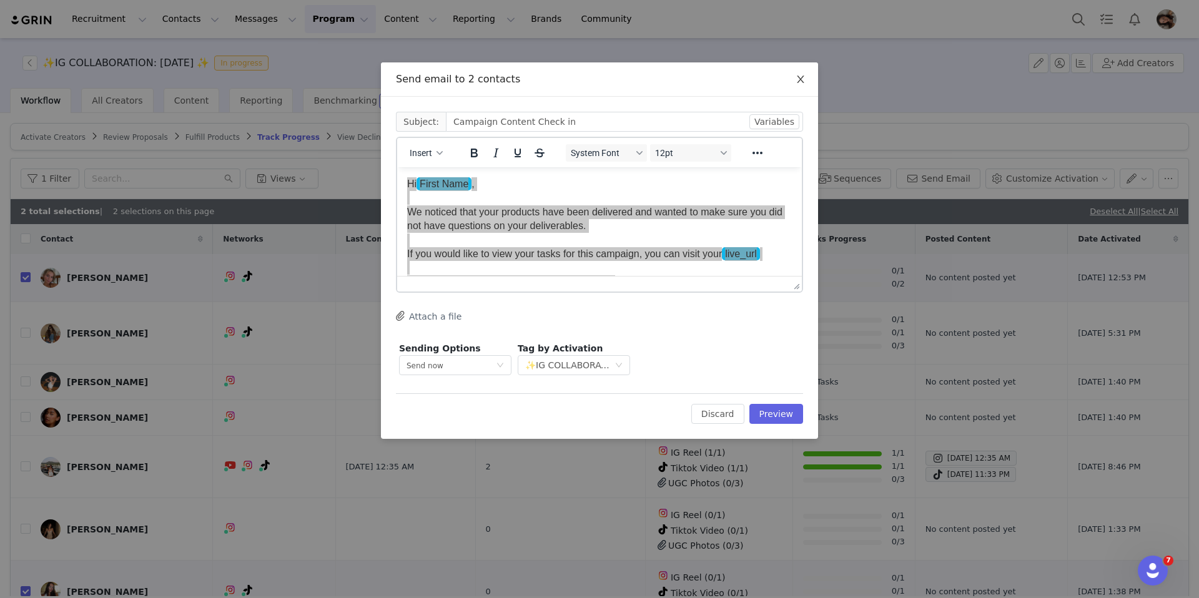
click at [483, 84] on icon "icon: close" at bounding box center [801, 79] width 10 height 10
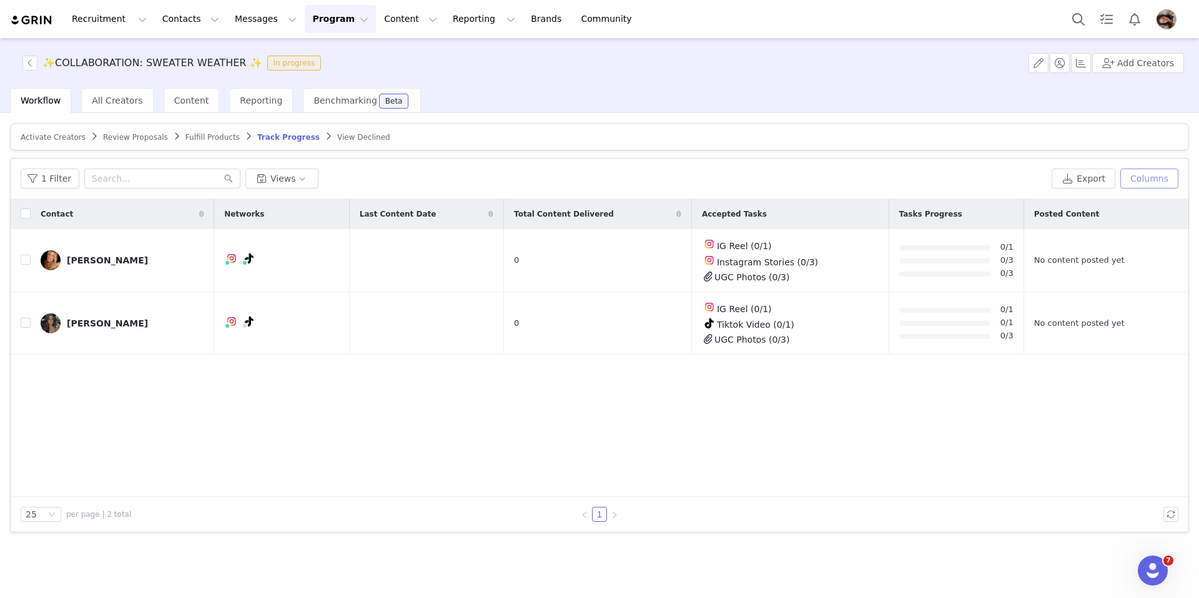
click at [483, 184] on button "Columns" at bounding box center [1149, 179] width 58 height 20
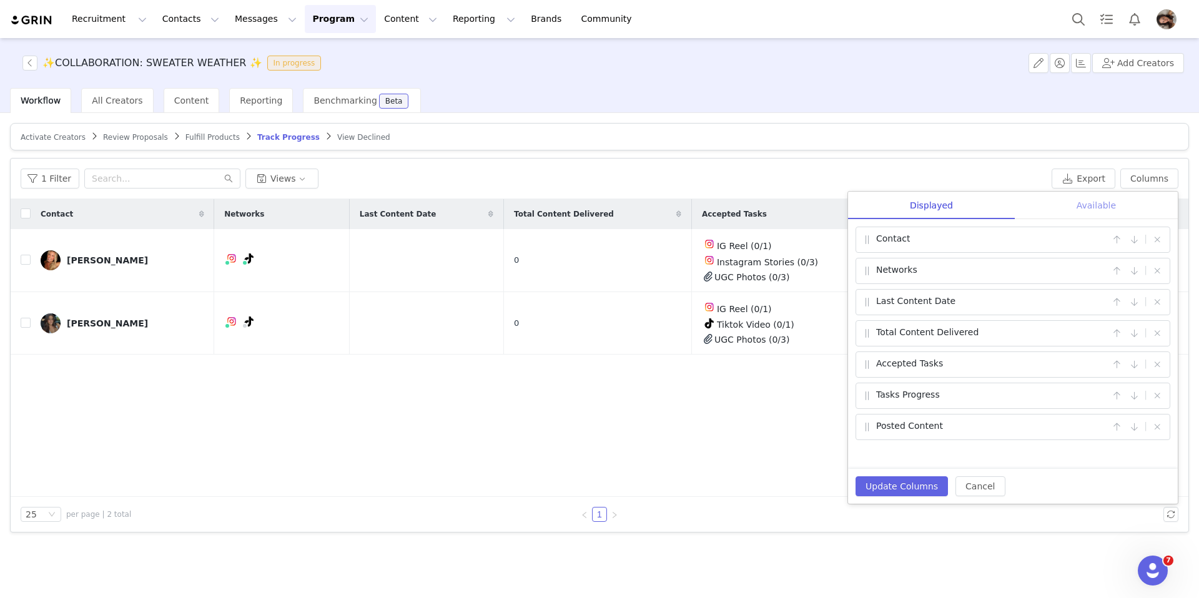
click at [483, 208] on div "Available" at bounding box center [1096, 206] width 163 height 28
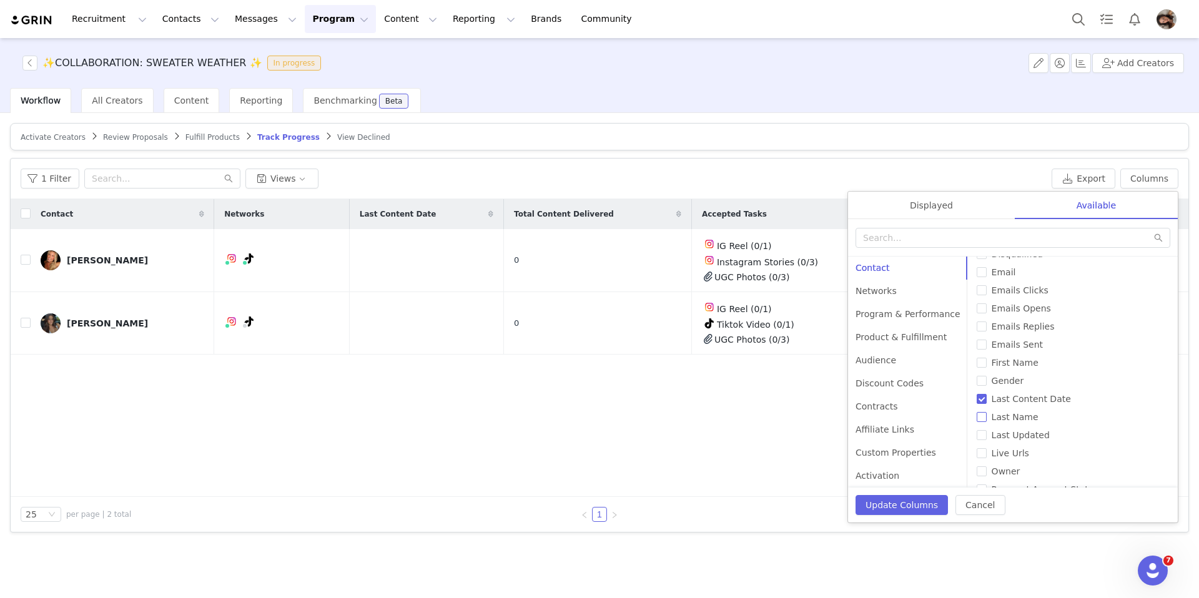
scroll to position [377, 0]
click at [483, 357] on div "Custom Properties" at bounding box center [908, 453] width 120 height 23
click at [483, 357] on div "Activation" at bounding box center [908, 476] width 120 height 23
click at [483, 327] on span "Date Activated" at bounding box center [1024, 325] width 75 height 10
click at [483, 327] on input "Date Activated" at bounding box center [982, 325] width 10 height 10
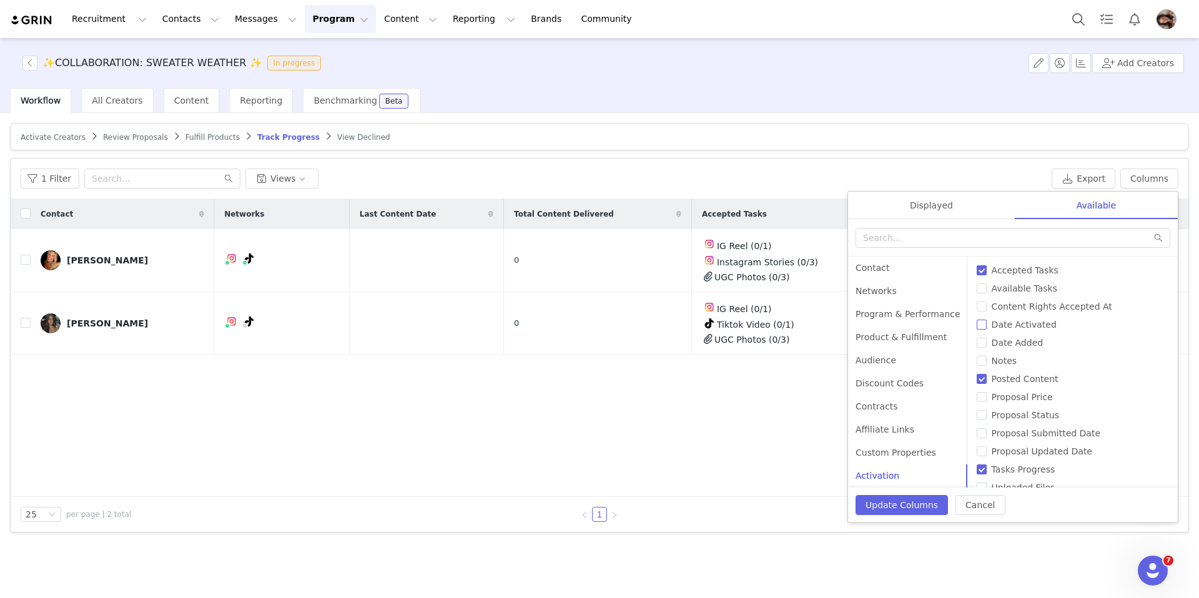
checkbox input "true"
click at [483, 357] on button "Update Columns" at bounding box center [902, 505] width 92 height 20
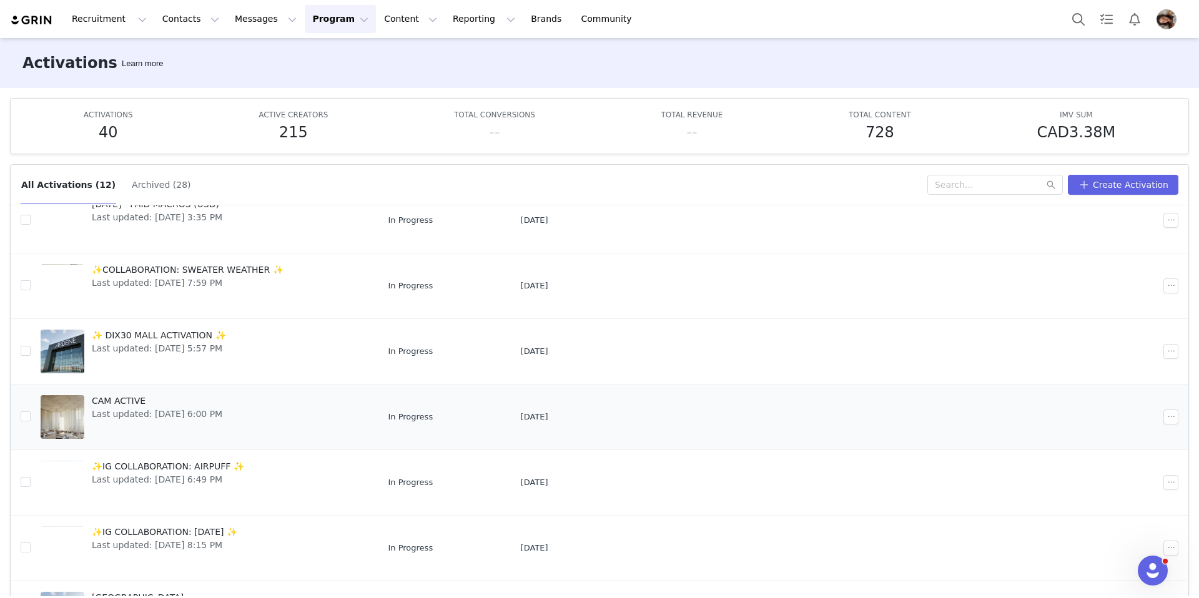
scroll to position [124, 0]
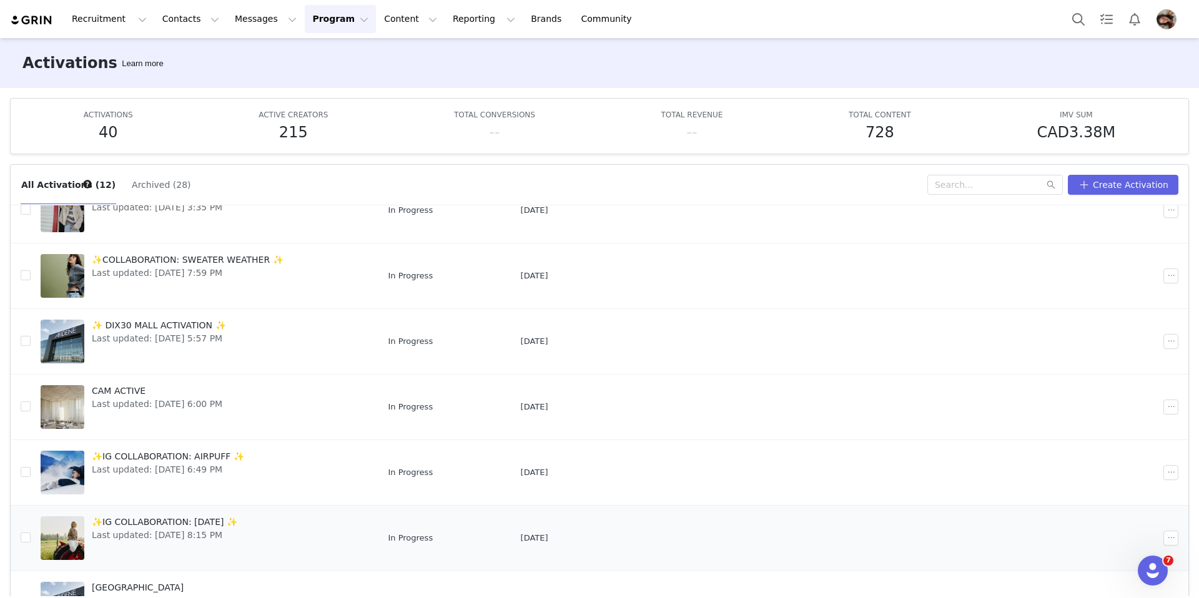
click at [227, 534] on span "Last updated: [DATE] 8:15 PM" at bounding box center [165, 535] width 146 height 13
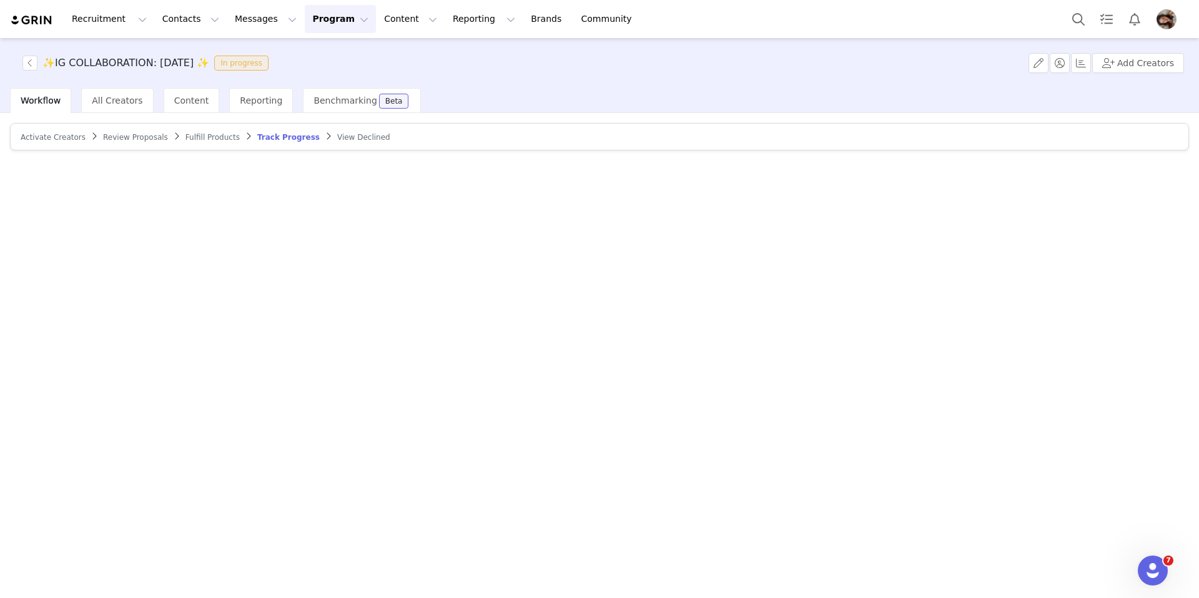
click at [192, 136] on span "Fulfill Products" at bounding box center [212, 137] width 54 height 9
click at [251, 135] on span at bounding box center [257, 136] width 12 height 10
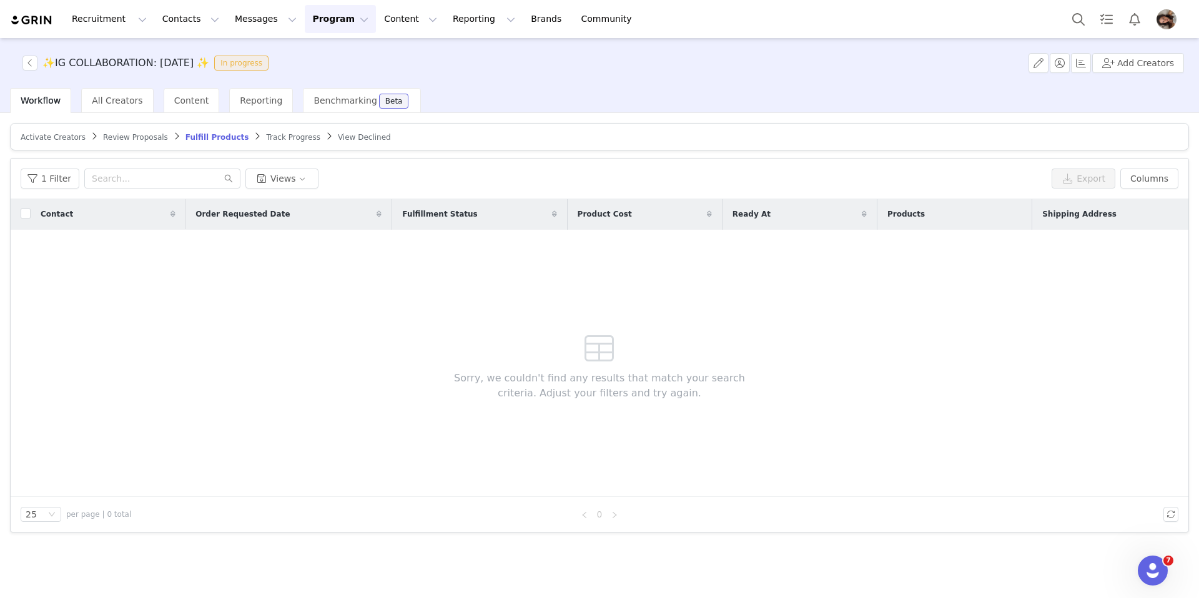
click at [266, 136] on span "Track Progress" at bounding box center [293, 137] width 54 height 9
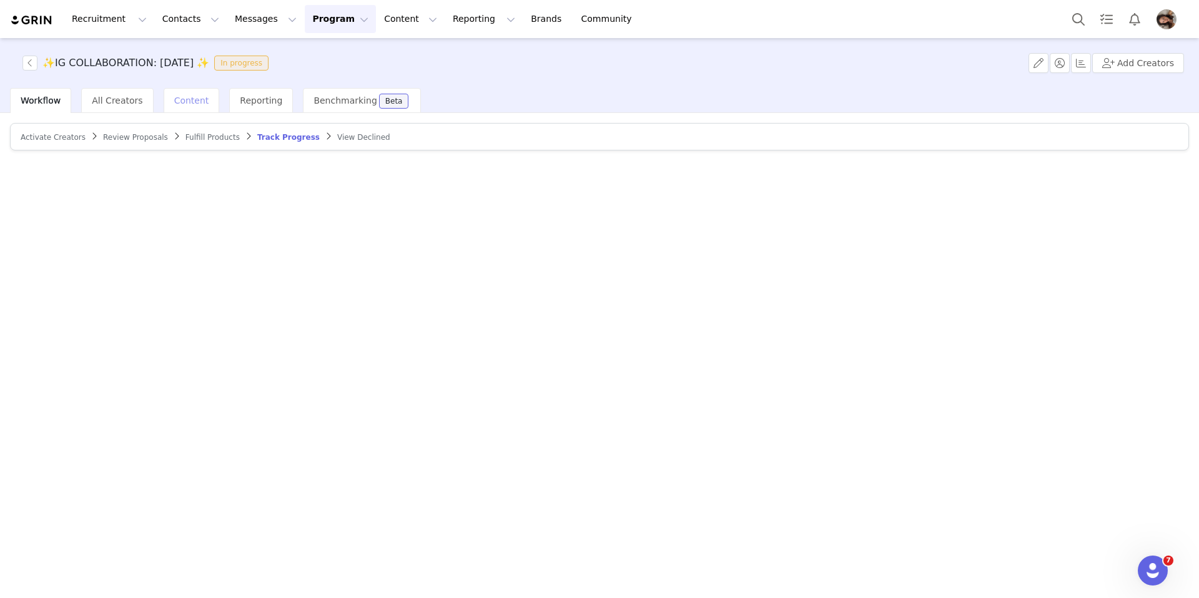
click at [179, 102] on span "Content" at bounding box center [191, 101] width 35 height 10
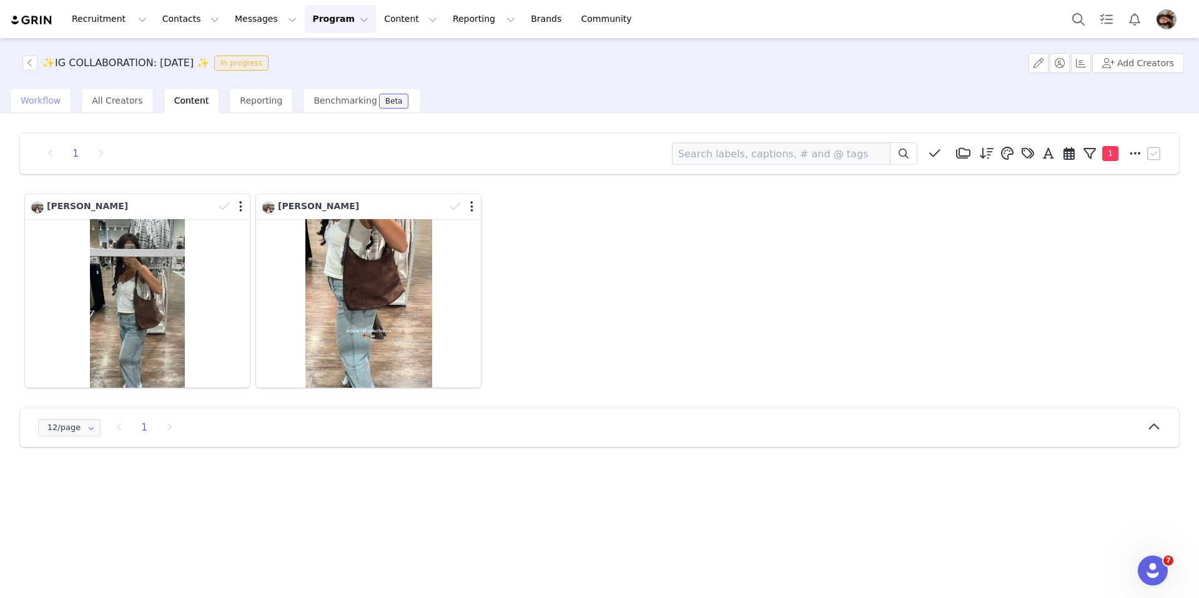
click at [22, 96] on span "Workflow" at bounding box center [41, 101] width 40 height 10
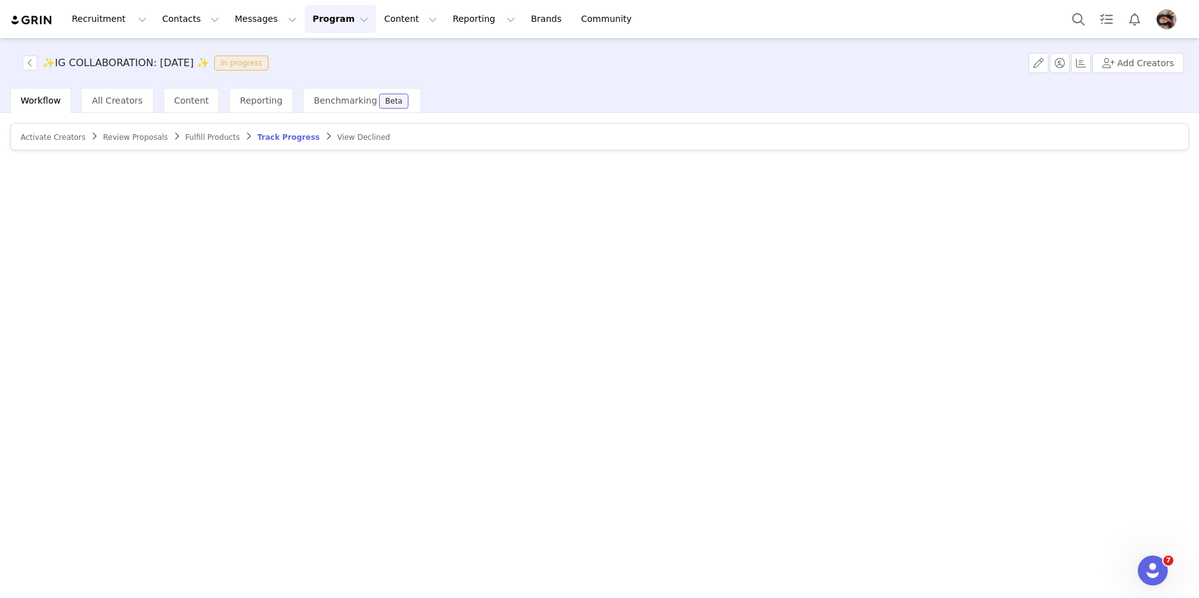
click at [63, 140] on span "Activate Creators" at bounding box center [53, 137] width 65 height 9
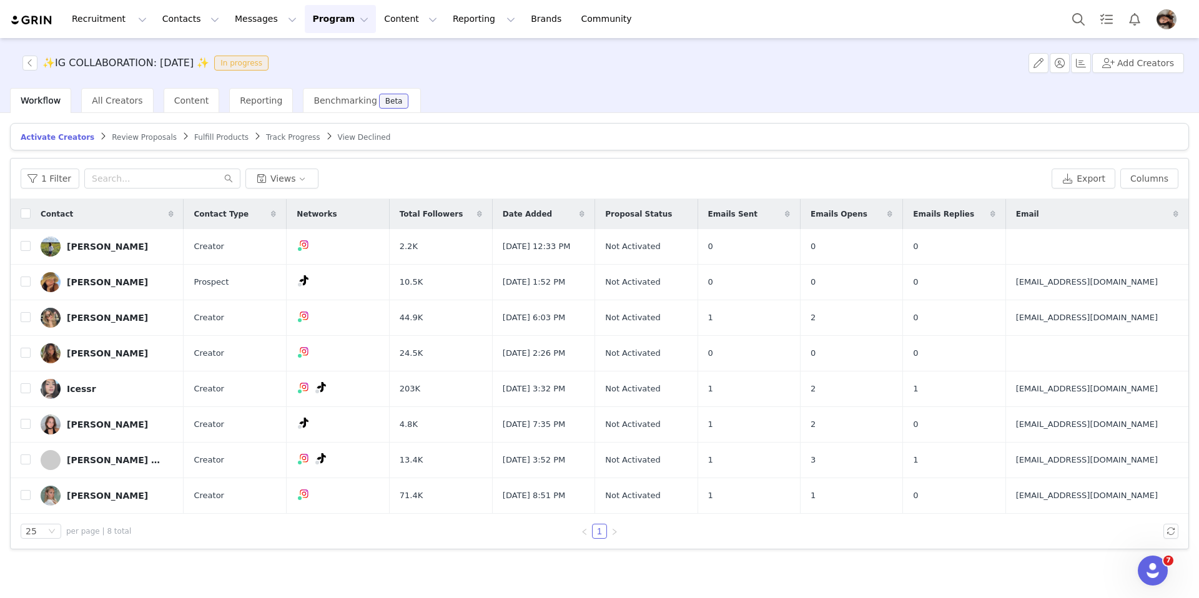
click at [278, 133] on span "Track Progress" at bounding box center [293, 137] width 54 height 9
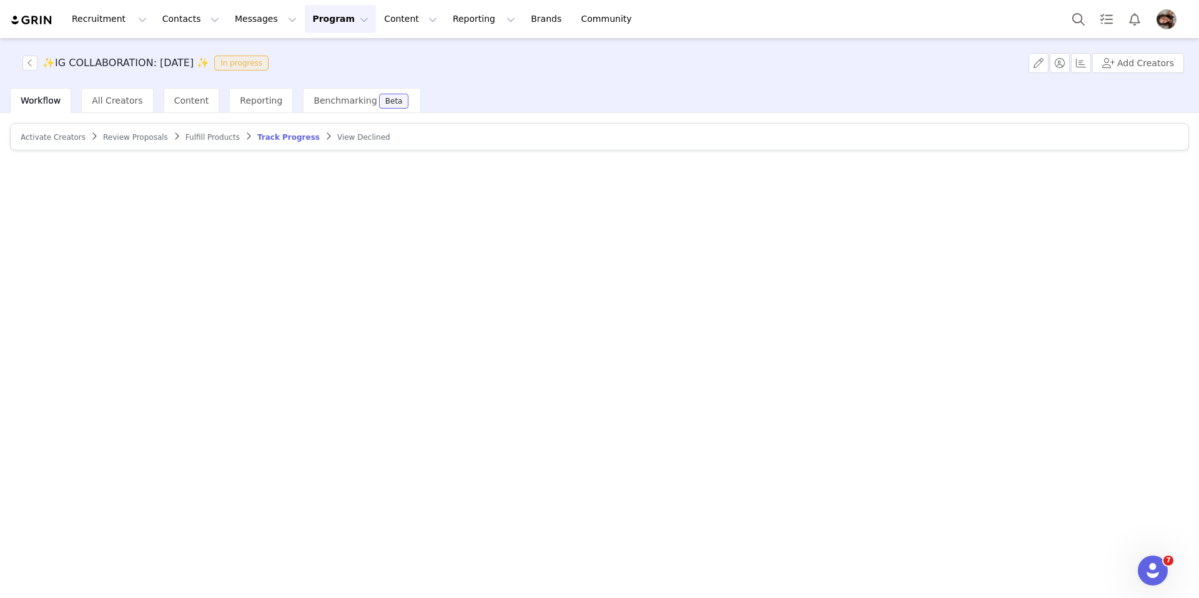
click at [314, 24] on button "Program Program" at bounding box center [340, 19] width 71 height 28
click at [323, 56] on p "Activations" at bounding box center [319, 55] width 48 height 13
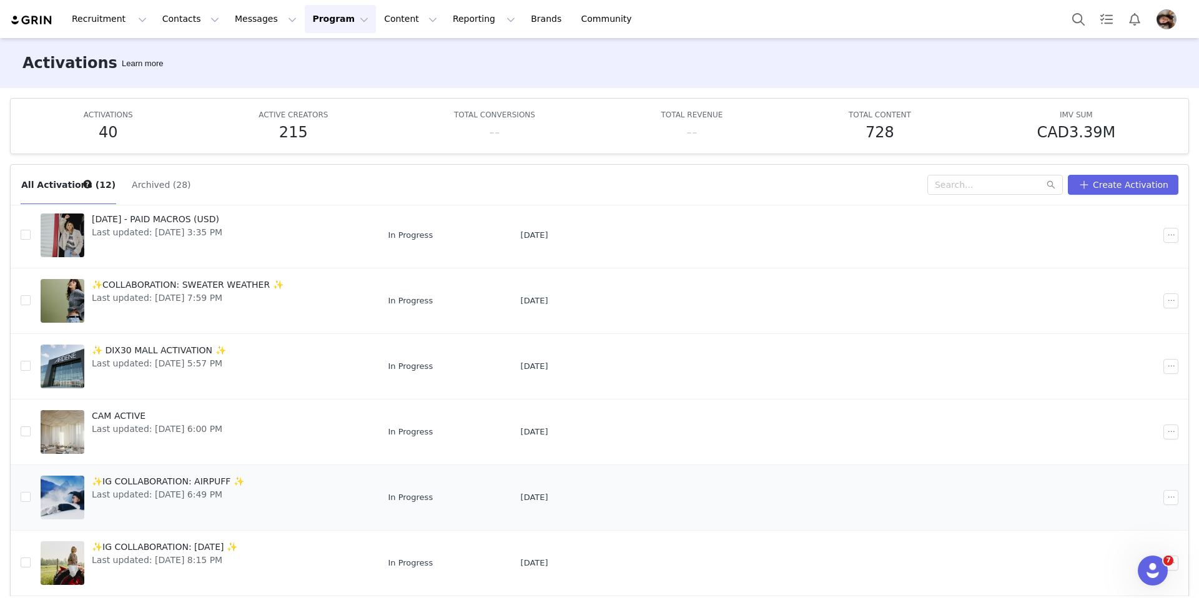
scroll to position [125, 0]
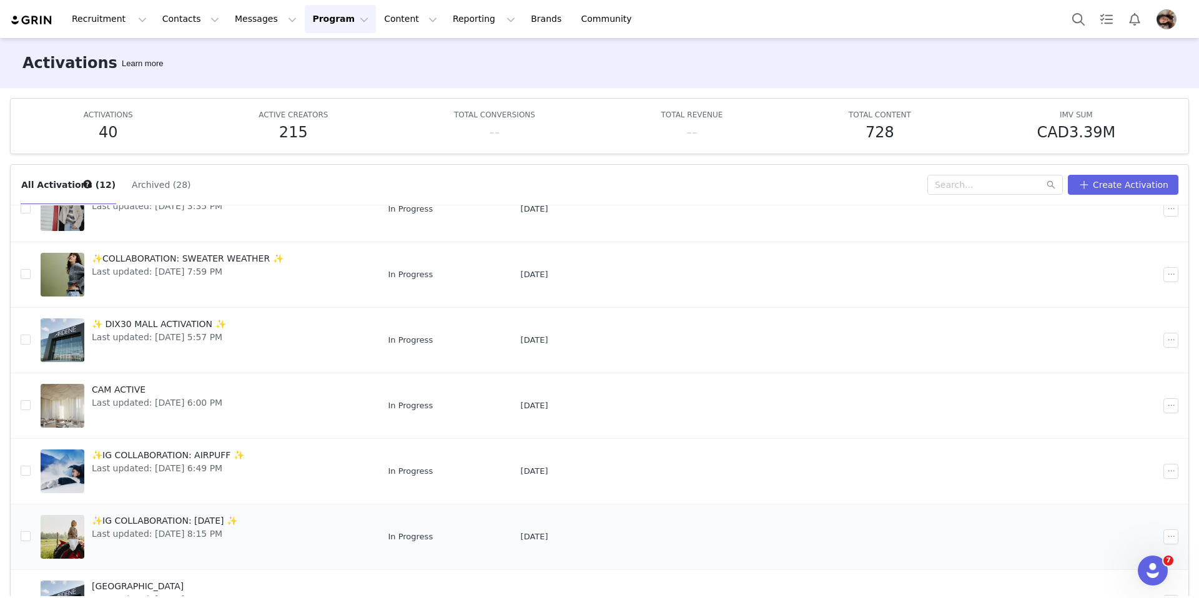
click at [208, 520] on span "✨IG COLLABORATION: [DATE] ✨" at bounding box center [165, 521] width 146 height 13
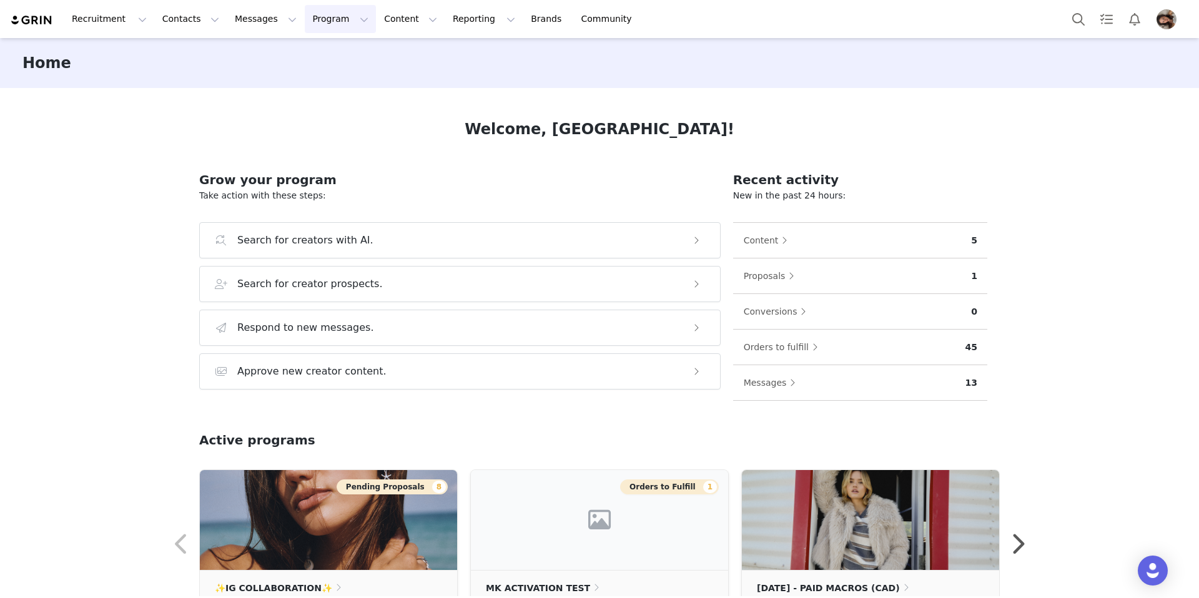
click at [315, 20] on button "Program Program" at bounding box center [340, 19] width 71 height 28
click at [336, 57] on p "Activations" at bounding box center [319, 55] width 48 height 13
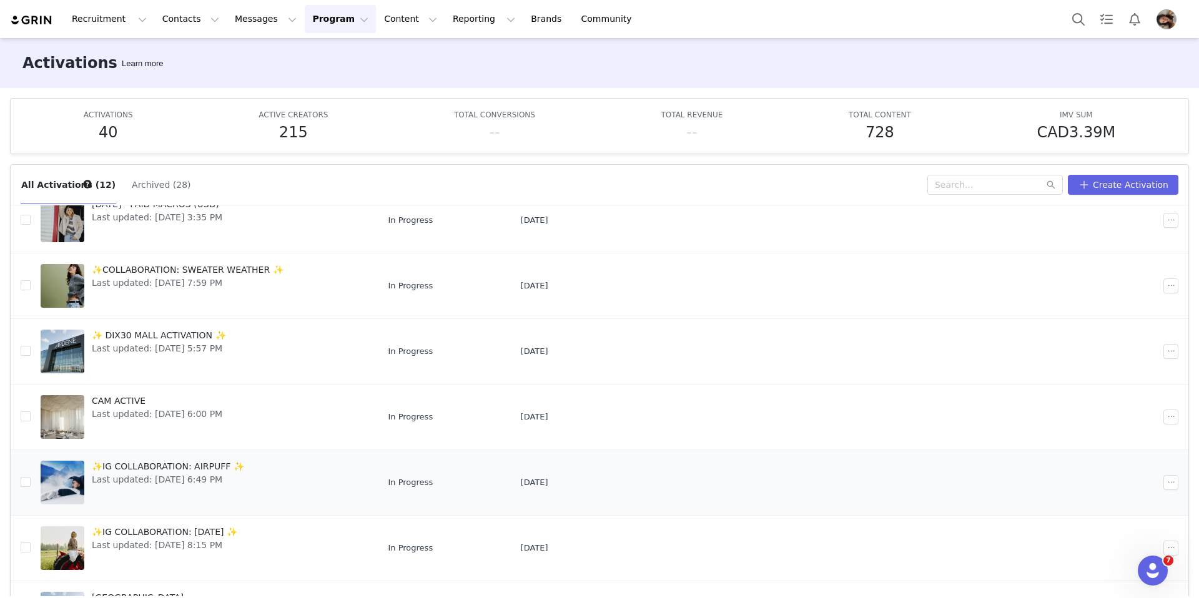
scroll to position [139, 0]
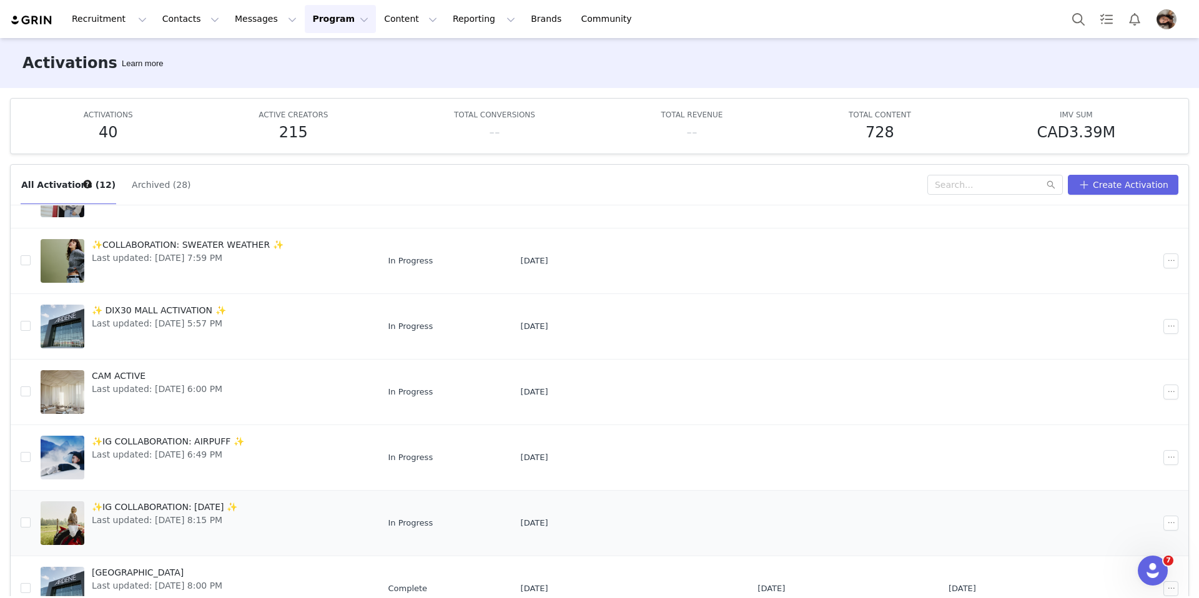
click at [195, 511] on span "✨IG COLLABORATION: [DATE] ✨" at bounding box center [165, 507] width 146 height 13
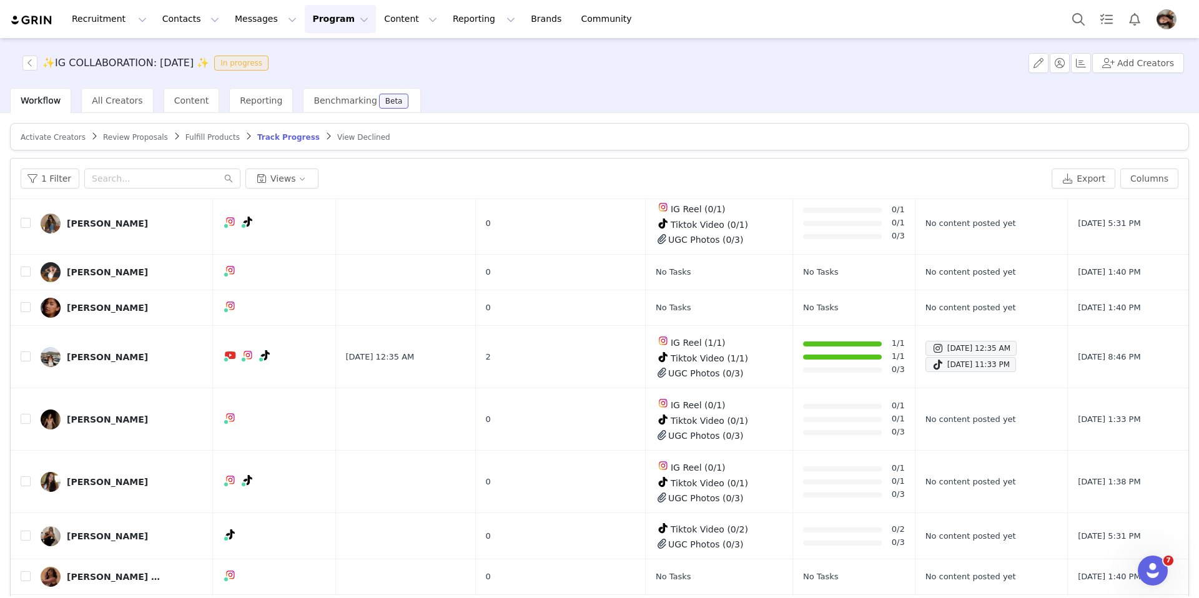
scroll to position [102, 0]
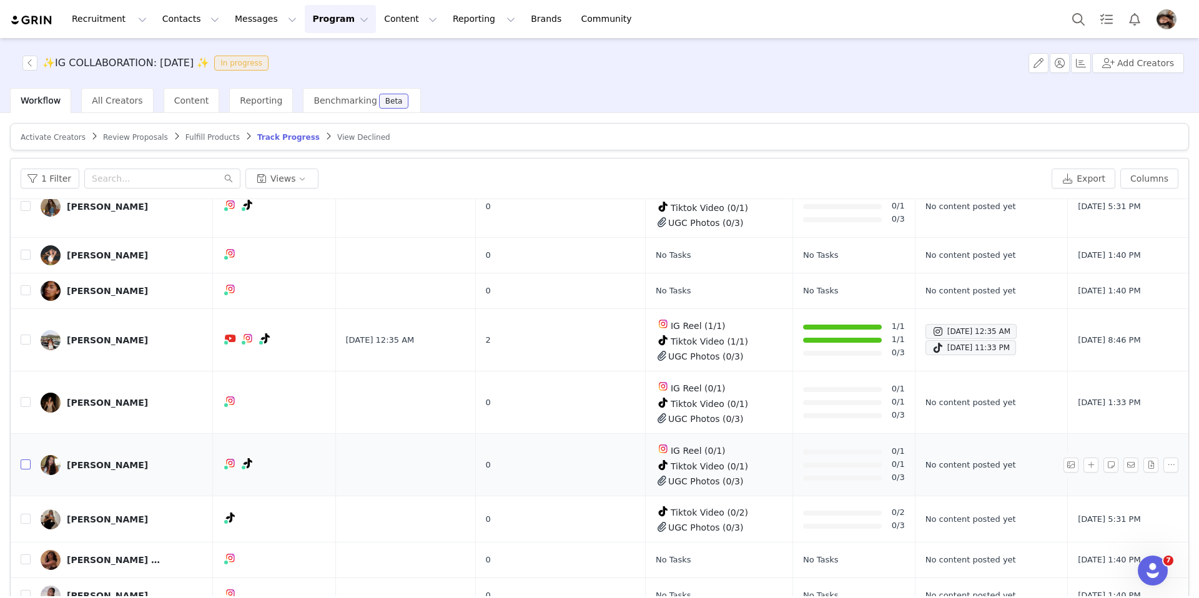
click at [24, 461] on input "checkbox" at bounding box center [26, 465] width 10 height 10
checkbox input "true"
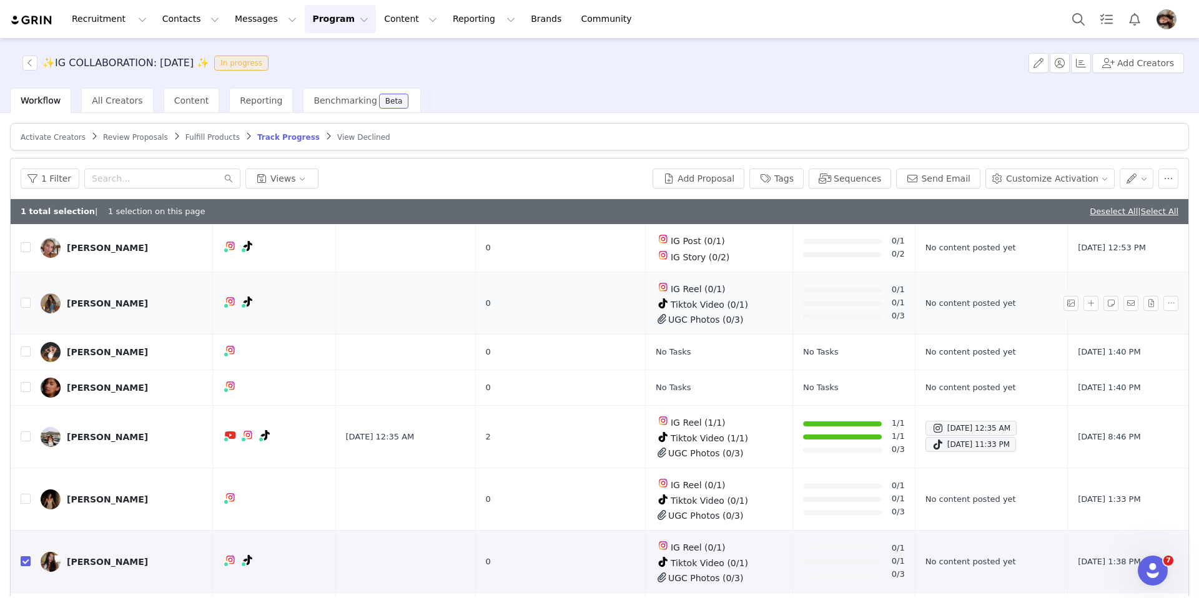
scroll to position [0, 0]
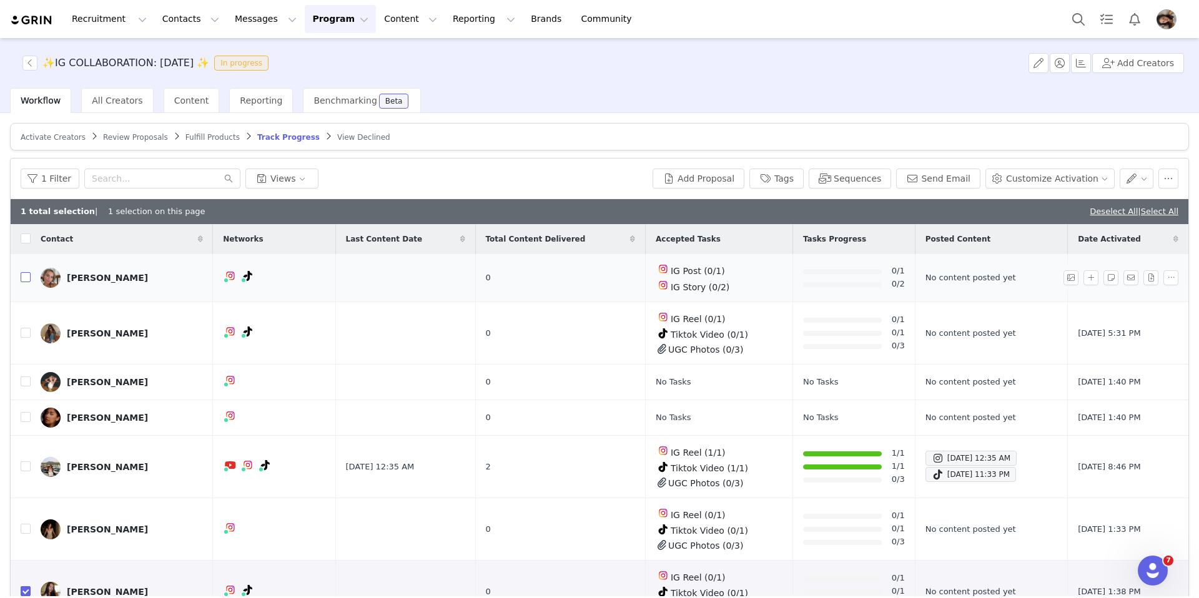
click at [29, 275] on input "checkbox" at bounding box center [26, 277] width 10 height 10
checkbox input "true"
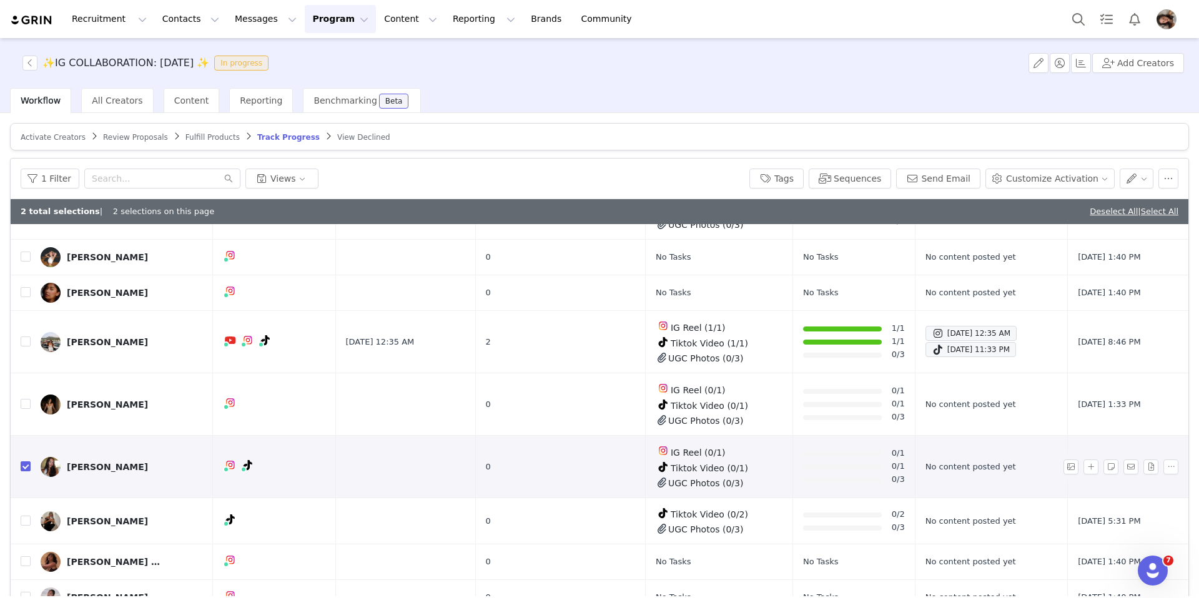
scroll to position [127, 0]
click at [78, 460] on div "[PERSON_NAME]" at bounding box center [107, 465] width 81 height 10
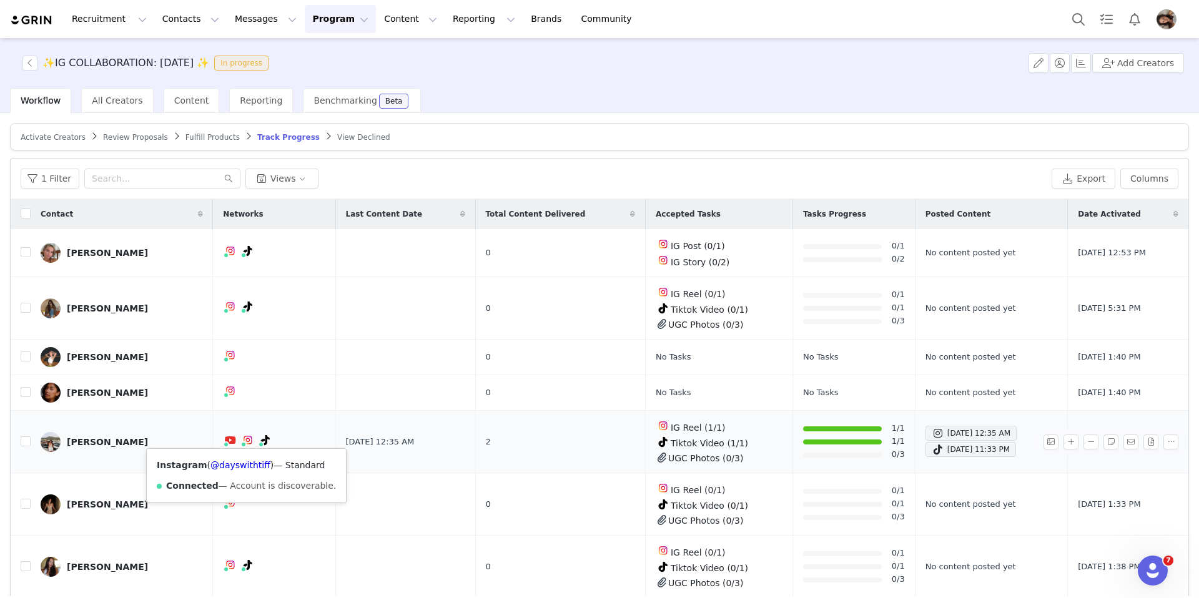
scroll to position [102, 0]
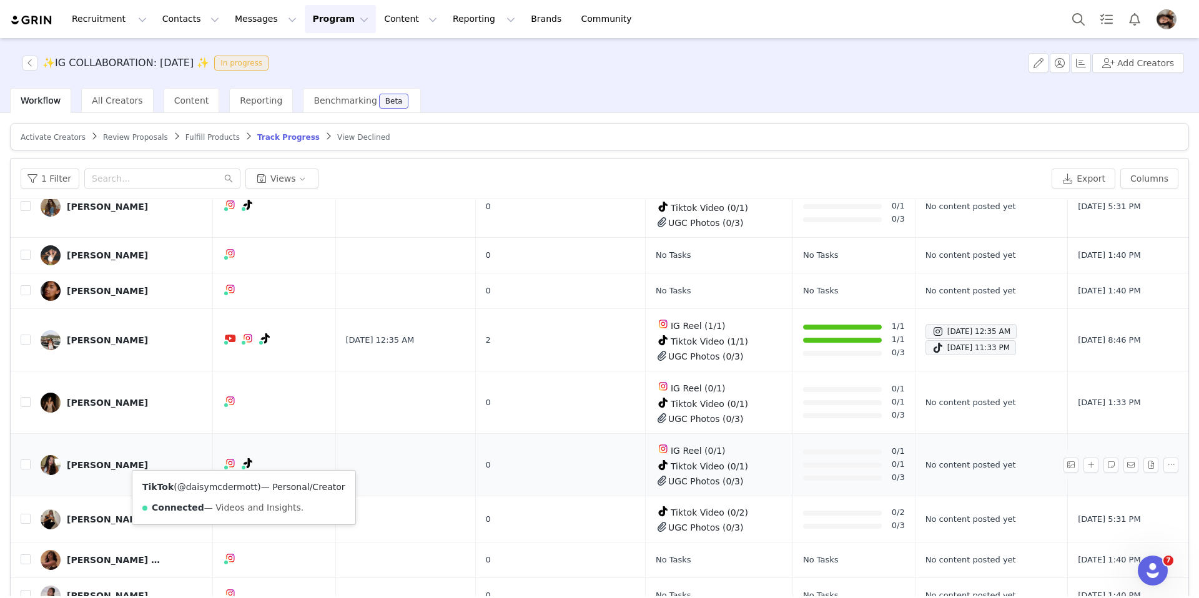
click at [232, 487] on link "@daisymcdermott" at bounding box center [217, 487] width 80 height 10
drag, startPoint x: 27, startPoint y: 462, endPoint x: 18, endPoint y: 453, distance: 11.9
click at [27, 462] on input "checkbox" at bounding box center [26, 465] width 10 height 10
checkbox input "true"
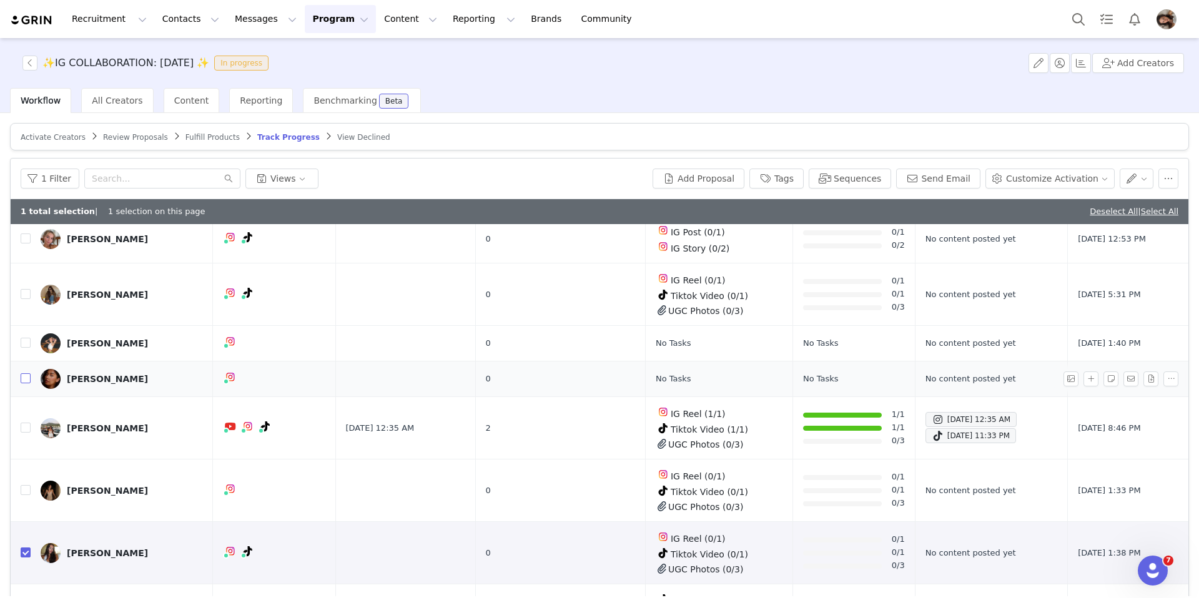
scroll to position [0, 0]
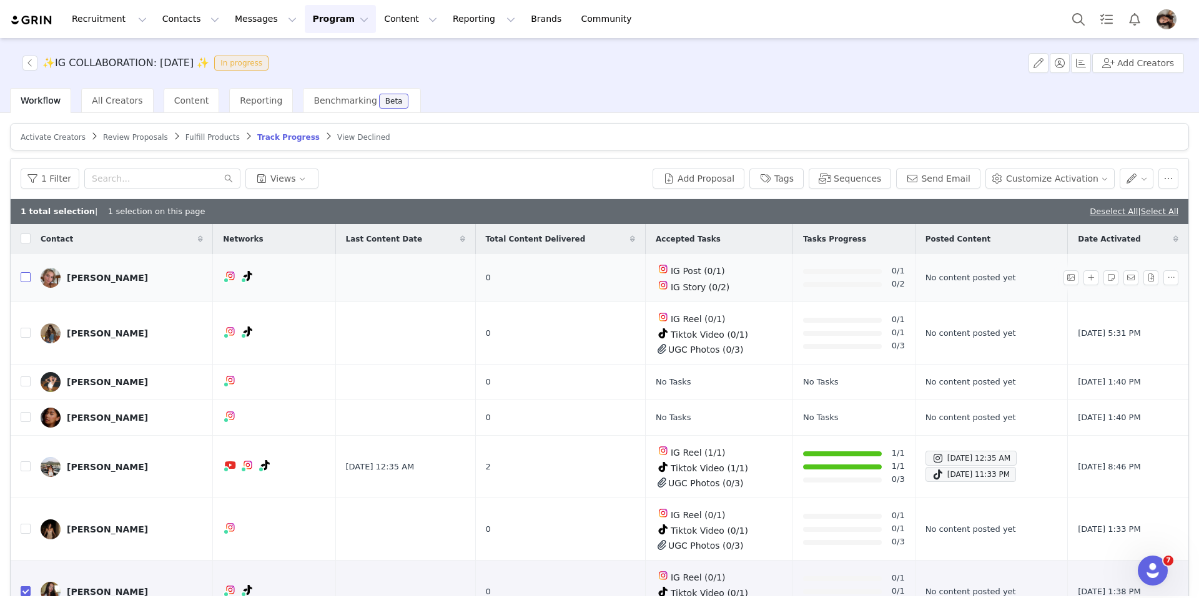
click at [29, 279] on input "checkbox" at bounding box center [26, 277] width 10 height 10
checkbox input "true"
click at [956, 177] on button "Send Email" at bounding box center [938, 179] width 84 height 20
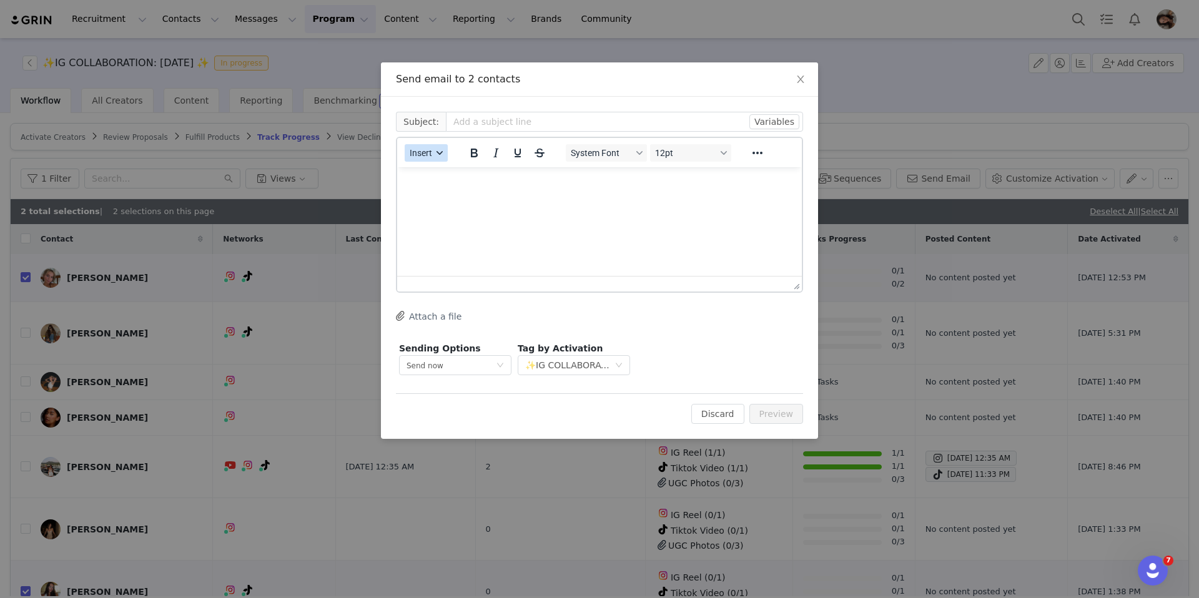
click at [425, 148] on span "Insert" at bounding box center [421, 153] width 22 height 10
click at [441, 174] on div "Insert Template" at bounding box center [471, 174] width 112 height 15
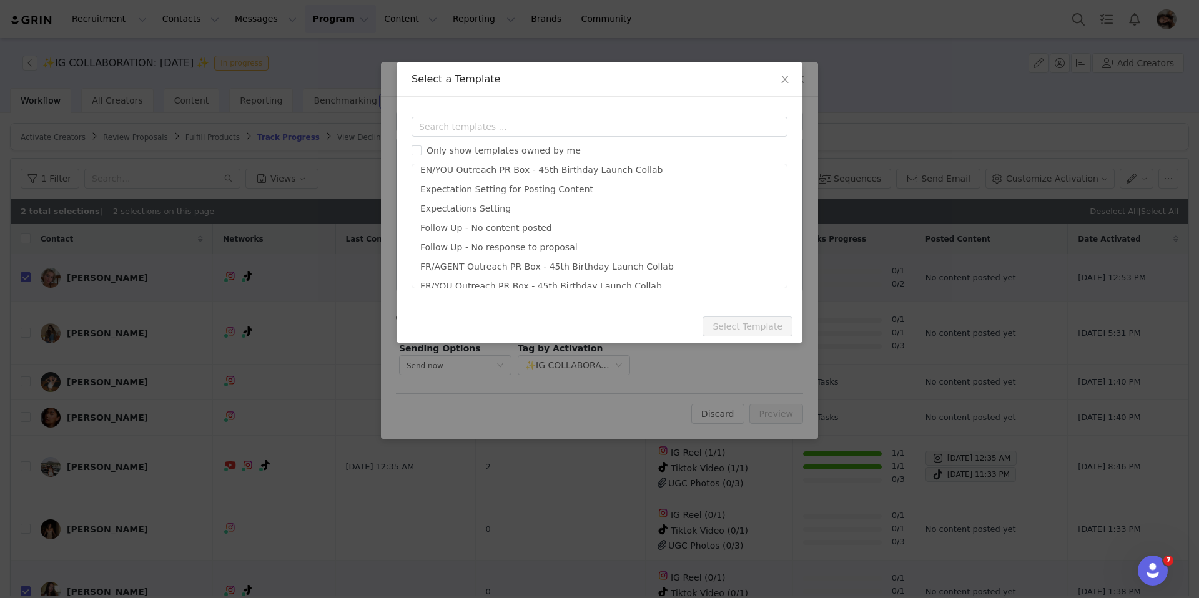
scroll to position [275, 0]
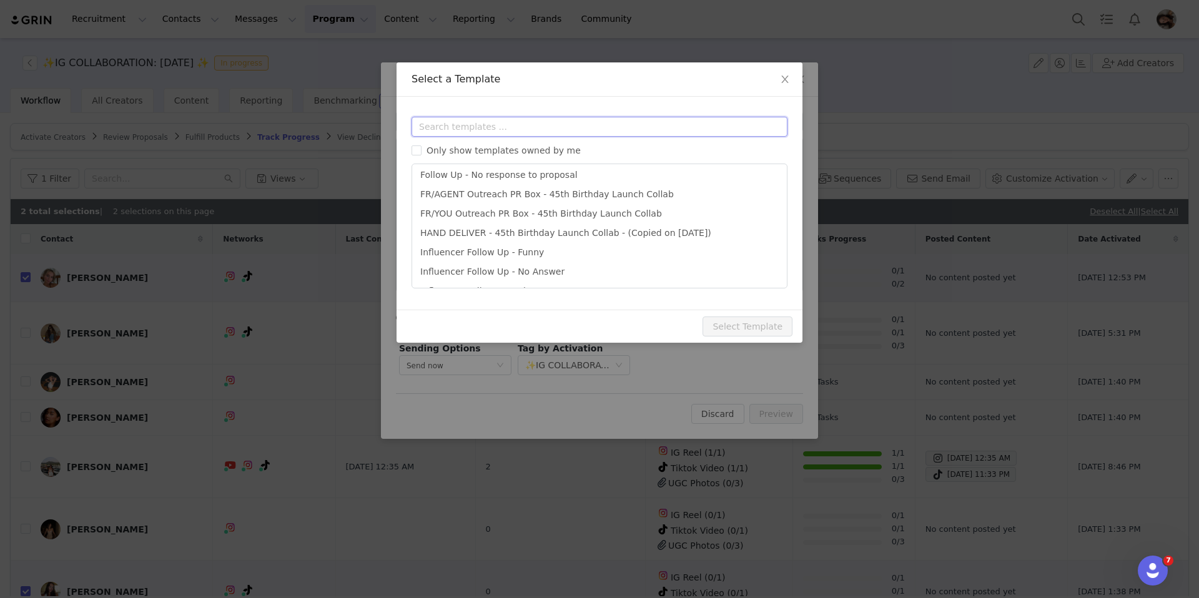
click at [470, 124] on input "text" at bounding box center [600, 127] width 376 height 20
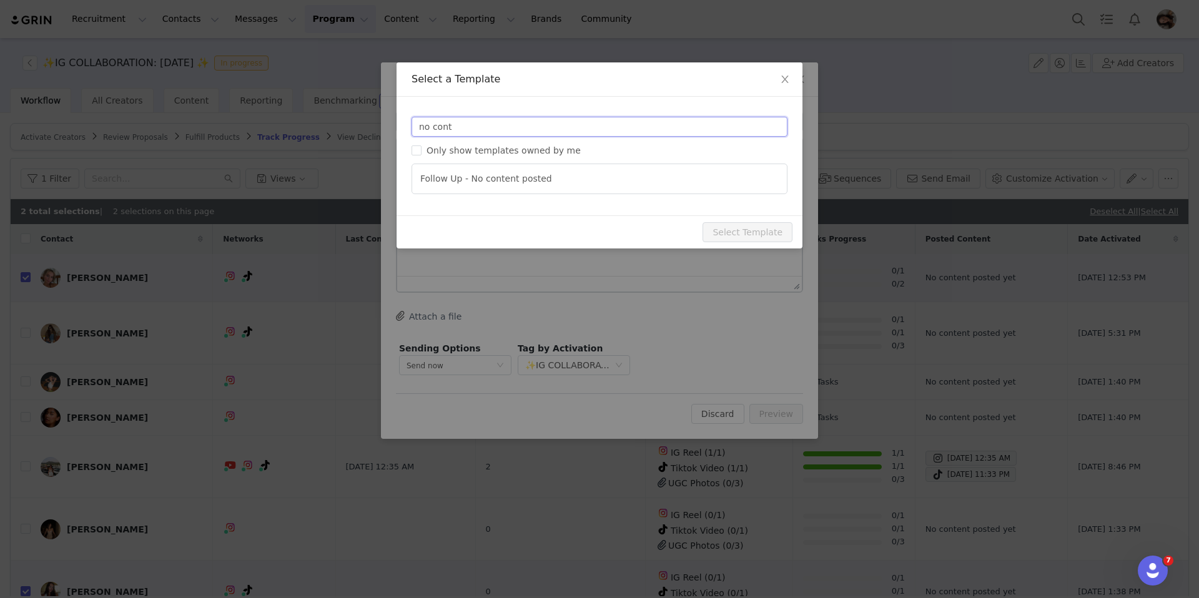
type input "no cont"
click at [786, 80] on icon "icon: close" at bounding box center [785, 79] width 10 height 10
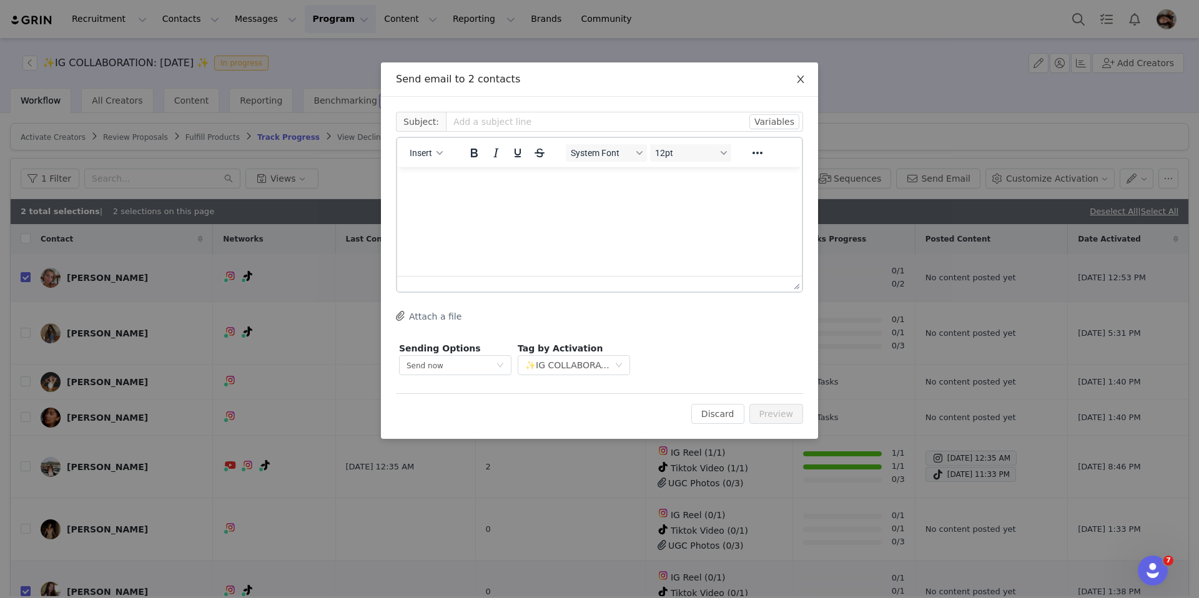
click at [801, 80] on icon "icon: close" at bounding box center [801, 79] width 10 height 10
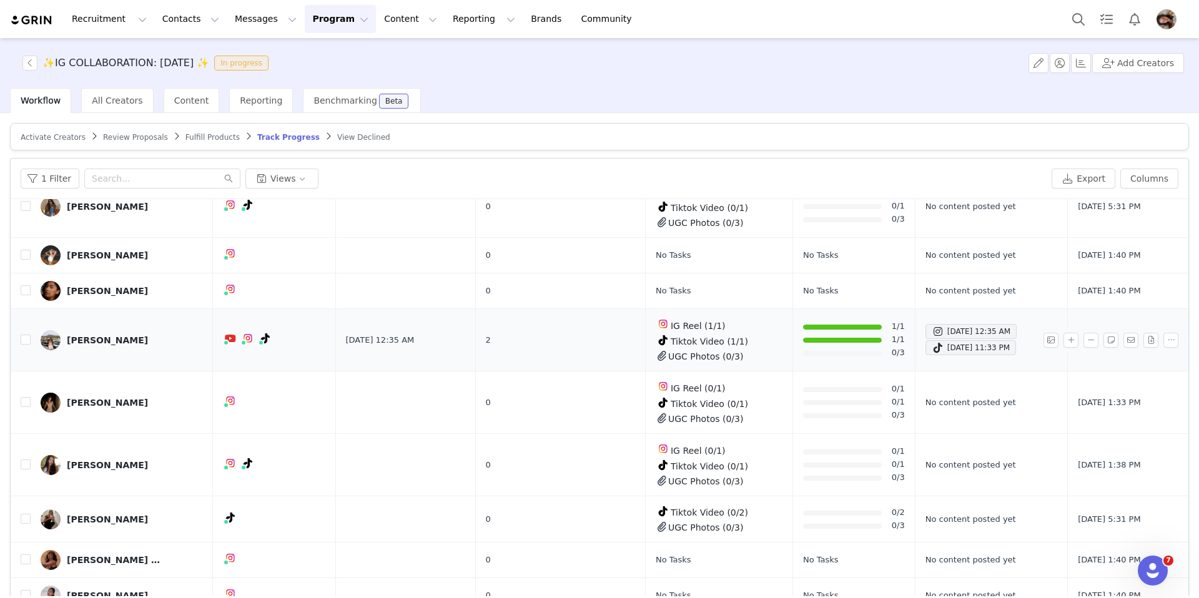
scroll to position [102, 0]
click at [36, 60] on span "✨IG COLLABORATION: [DATE] ✨ In progress" at bounding box center [147, 63] width 251 height 15
click at [36, 60] on button "button" at bounding box center [29, 63] width 15 height 15
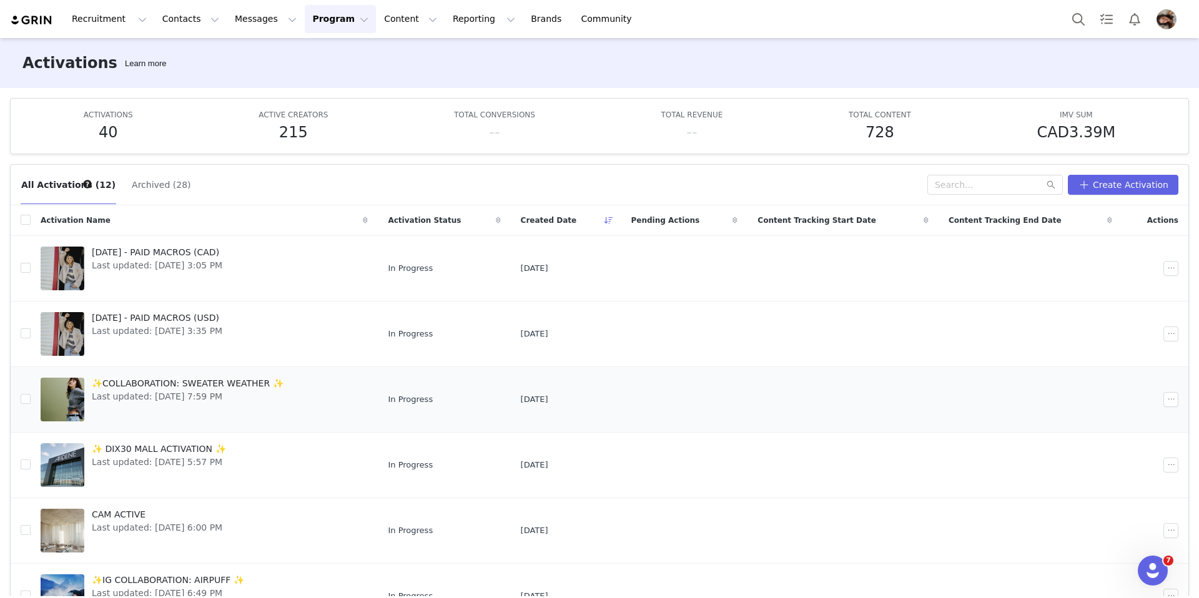
click at [205, 382] on span "✨COLLABORATION: SWEATER WEATHER ✨" at bounding box center [188, 383] width 192 height 13
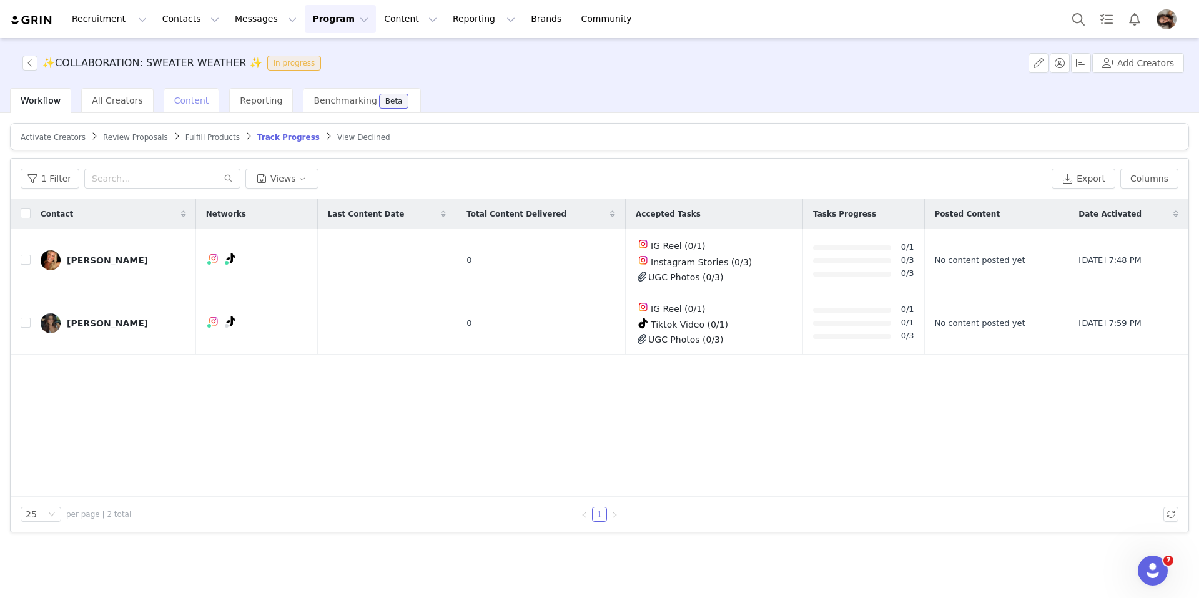
click at [185, 105] on span "Content" at bounding box center [191, 101] width 35 height 10
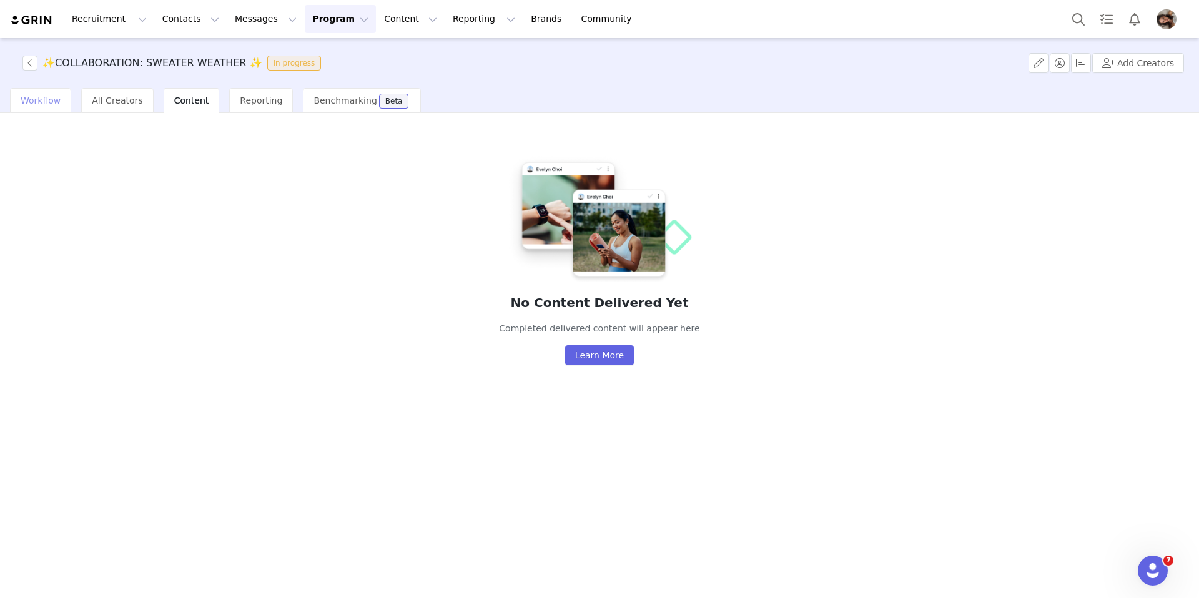
click at [44, 104] on span "Workflow" at bounding box center [41, 101] width 40 height 10
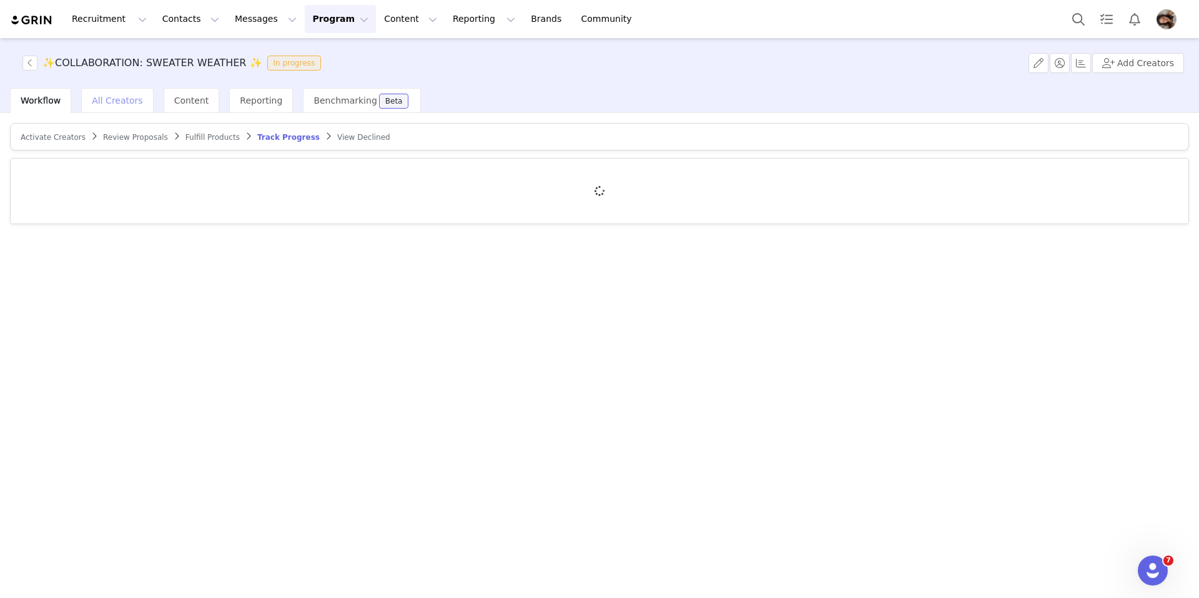
click at [97, 102] on span "All Creators" at bounding box center [117, 101] width 51 height 10
click at [68, 104] on div "Workflow" at bounding box center [40, 100] width 61 height 25
click at [57, 101] on span "Workflow" at bounding box center [41, 101] width 40 height 10
